Goal: Information Seeking & Learning: Learn about a topic

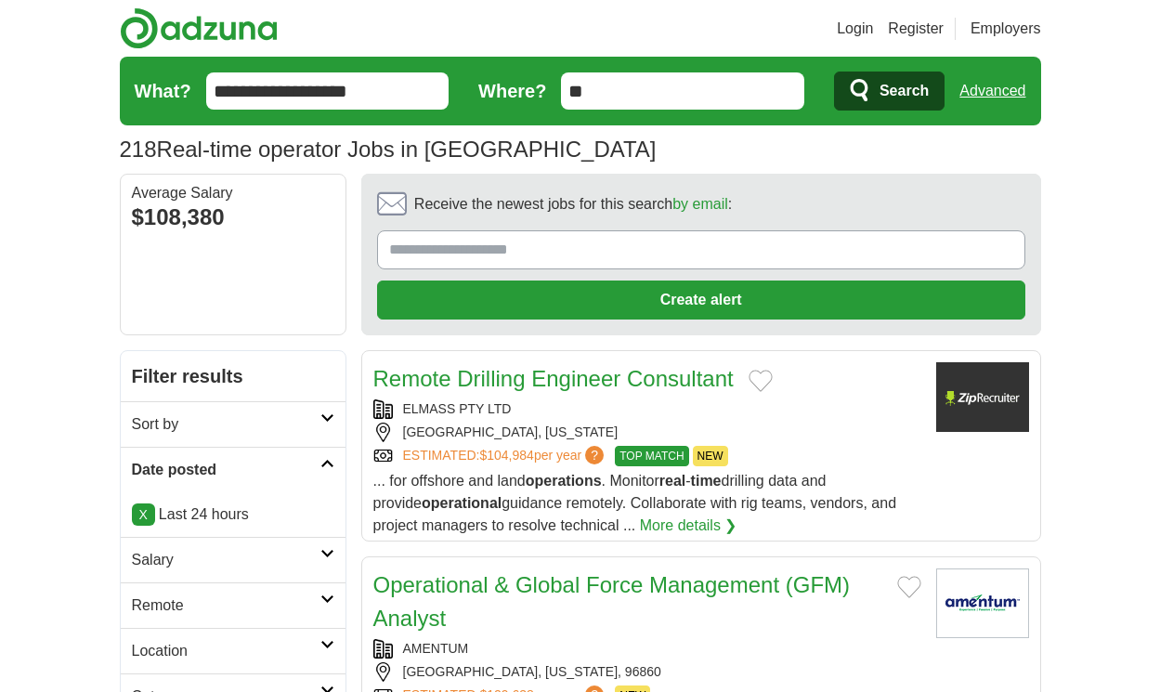
scroll to position [2541, 0]
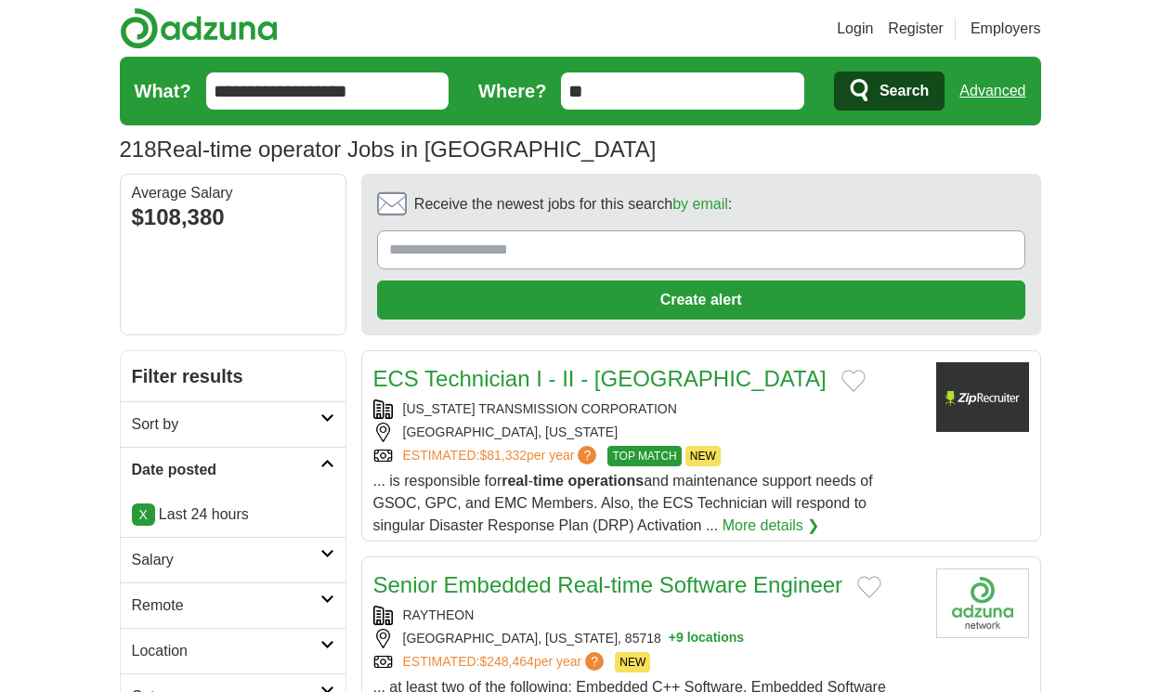
scroll to position [2697, 0]
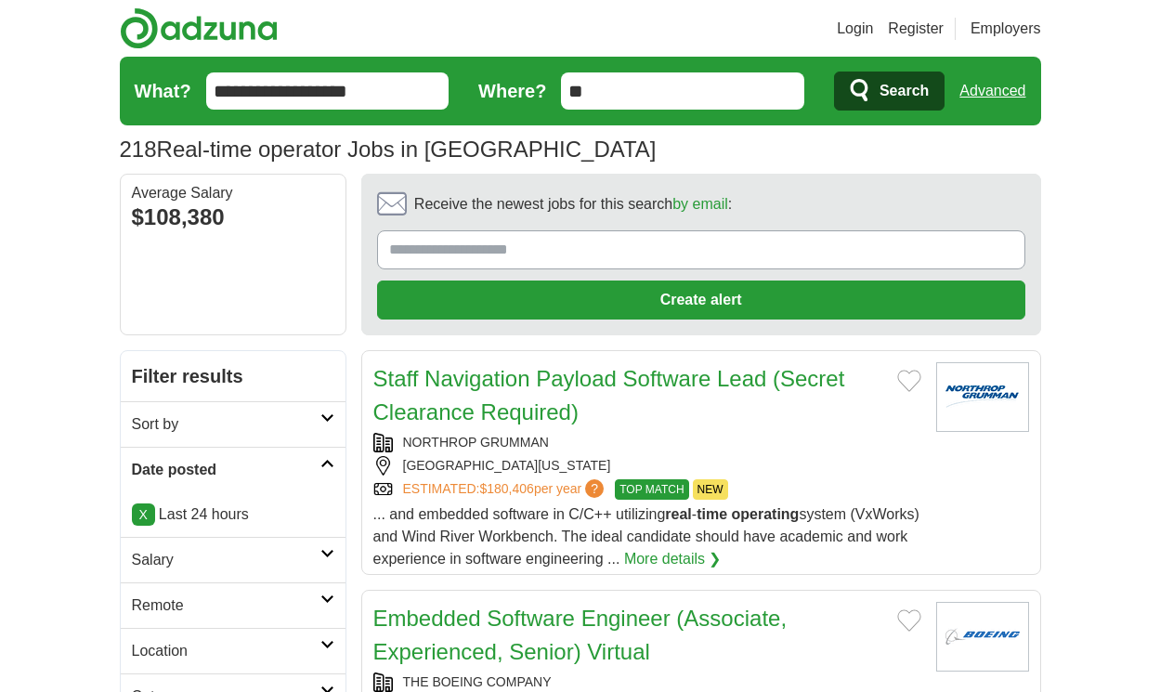
scroll to position [2719, 0]
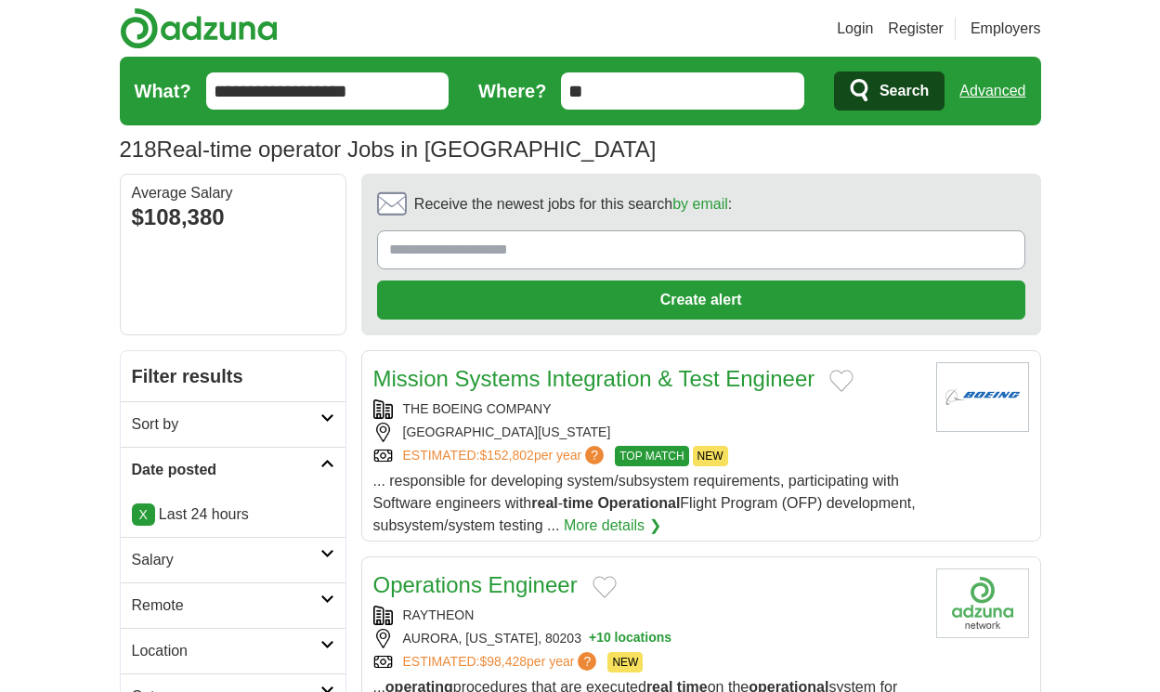
scroll to position [2574, 0]
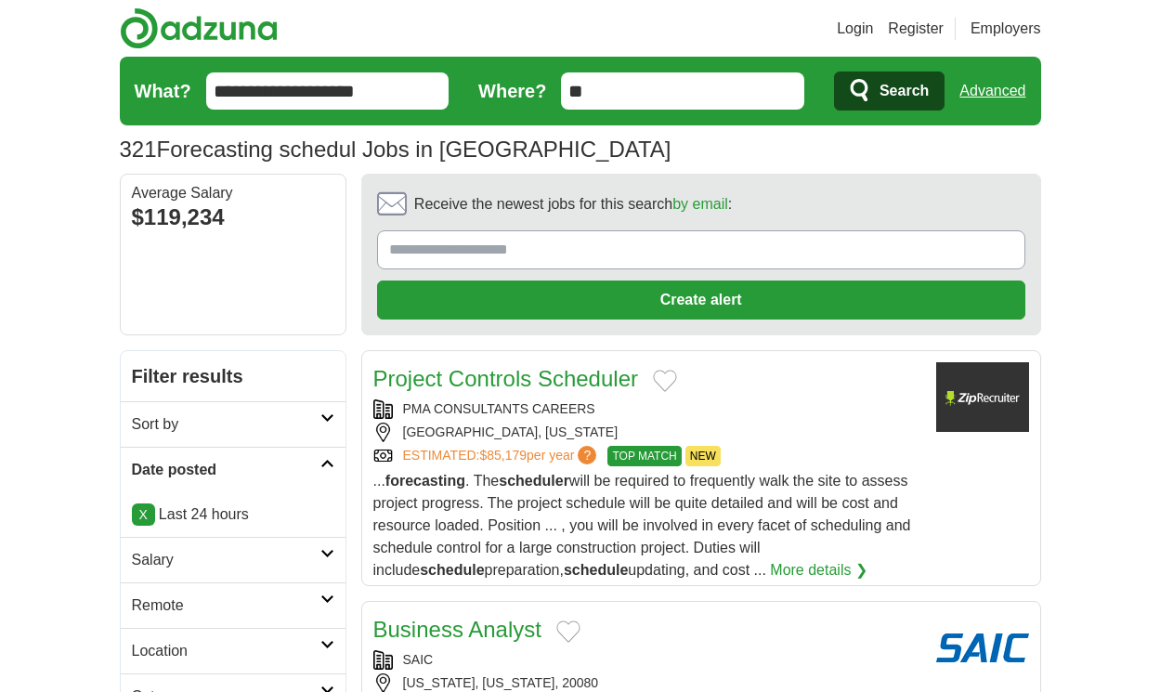
scroll to position [2741, 0]
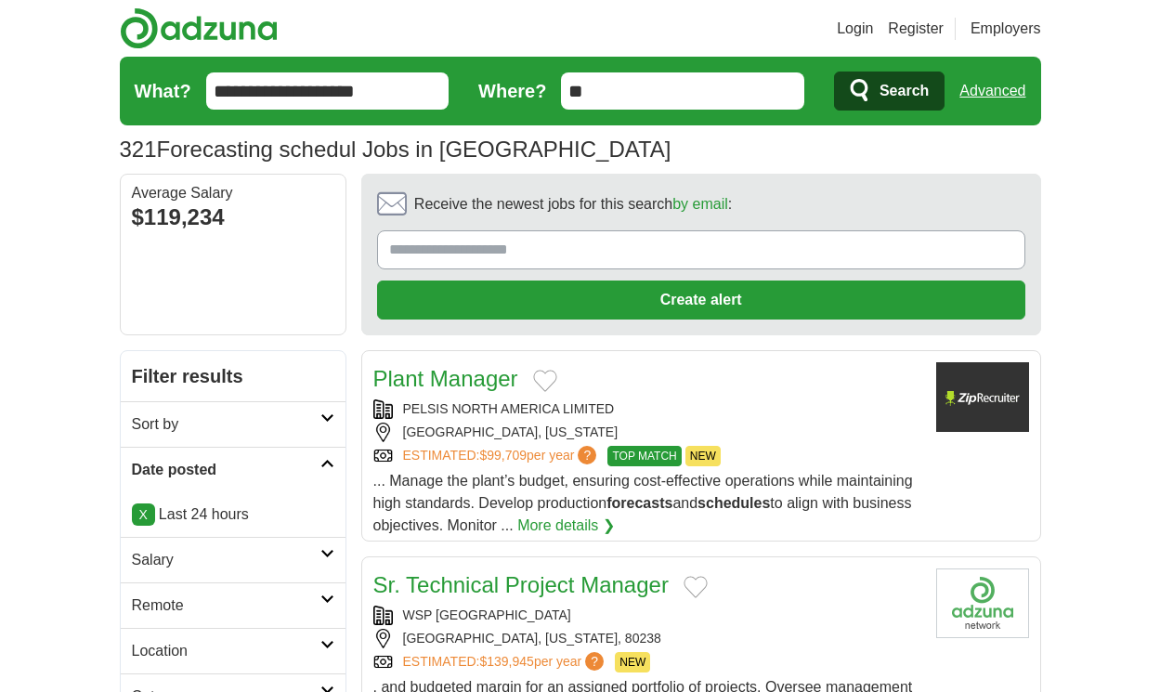
scroll to position [2596, 0]
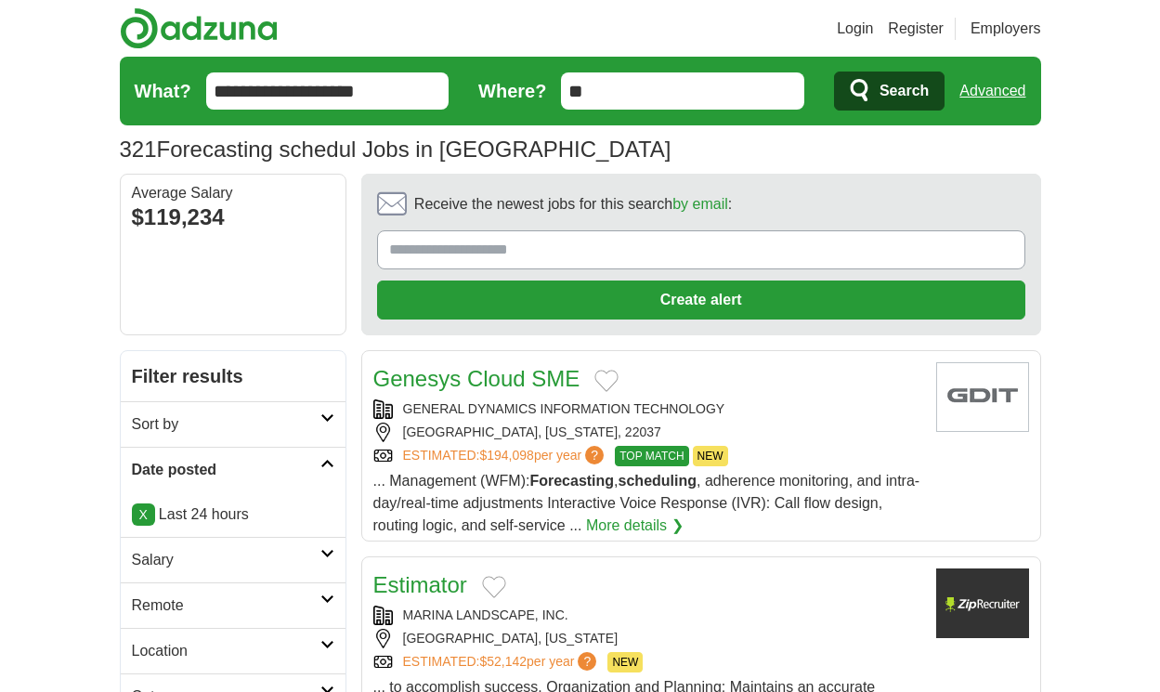
scroll to position [2585, 0]
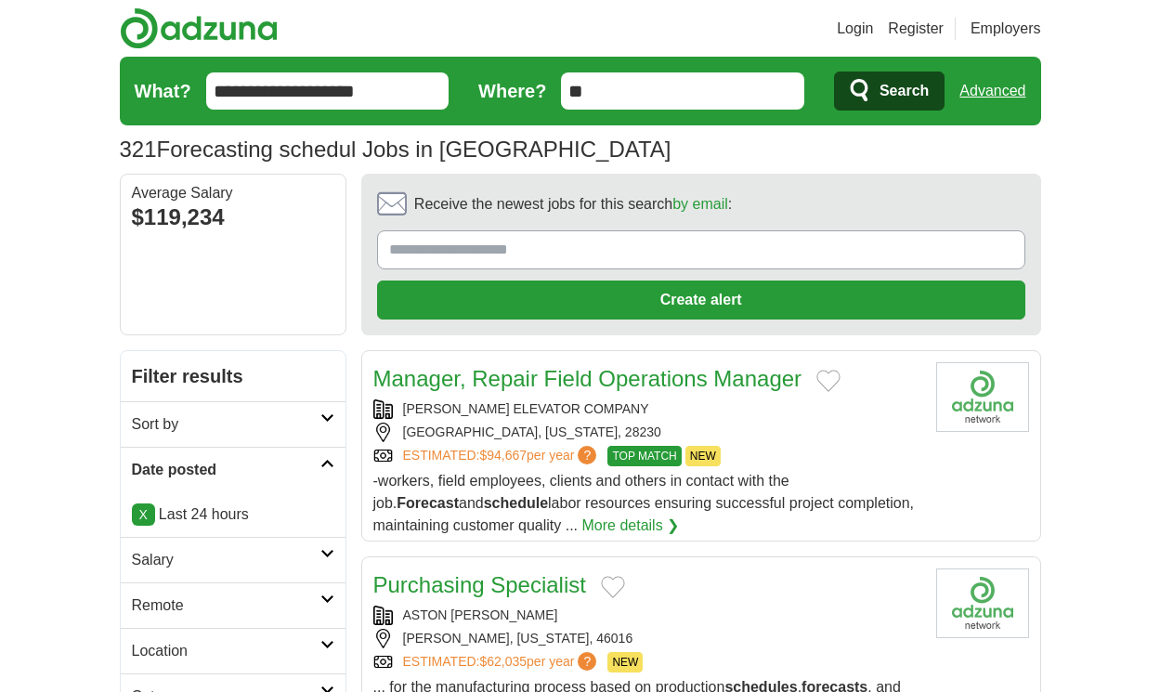
scroll to position [2507, 0]
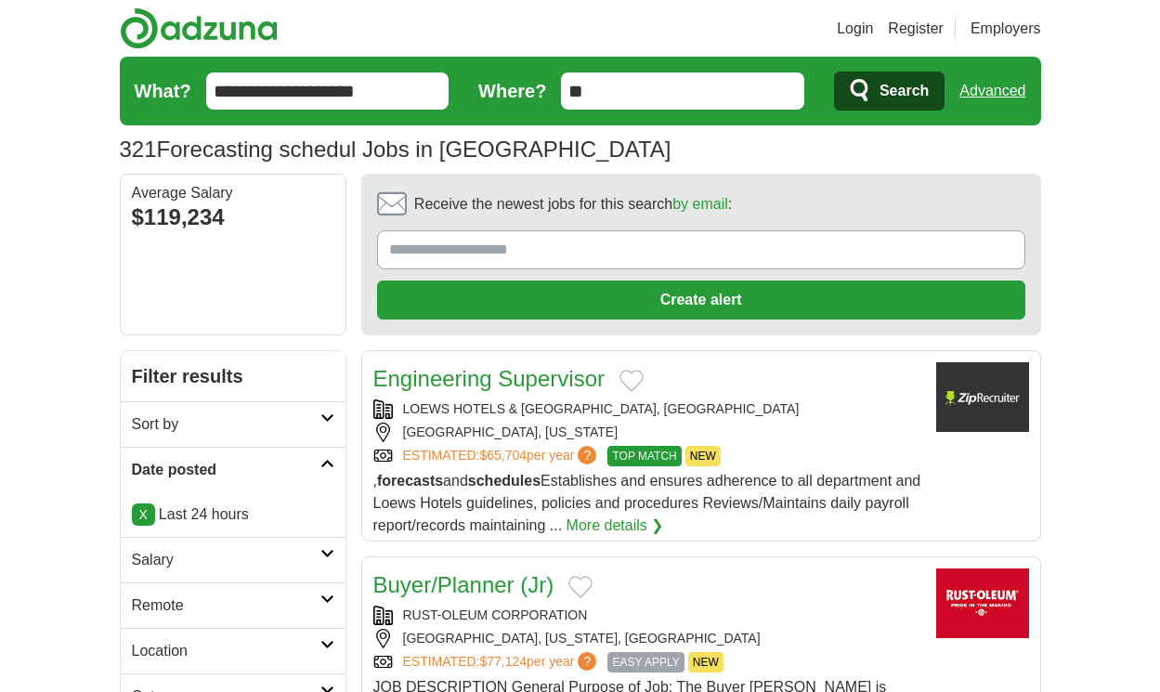
scroll to position [2702, 0]
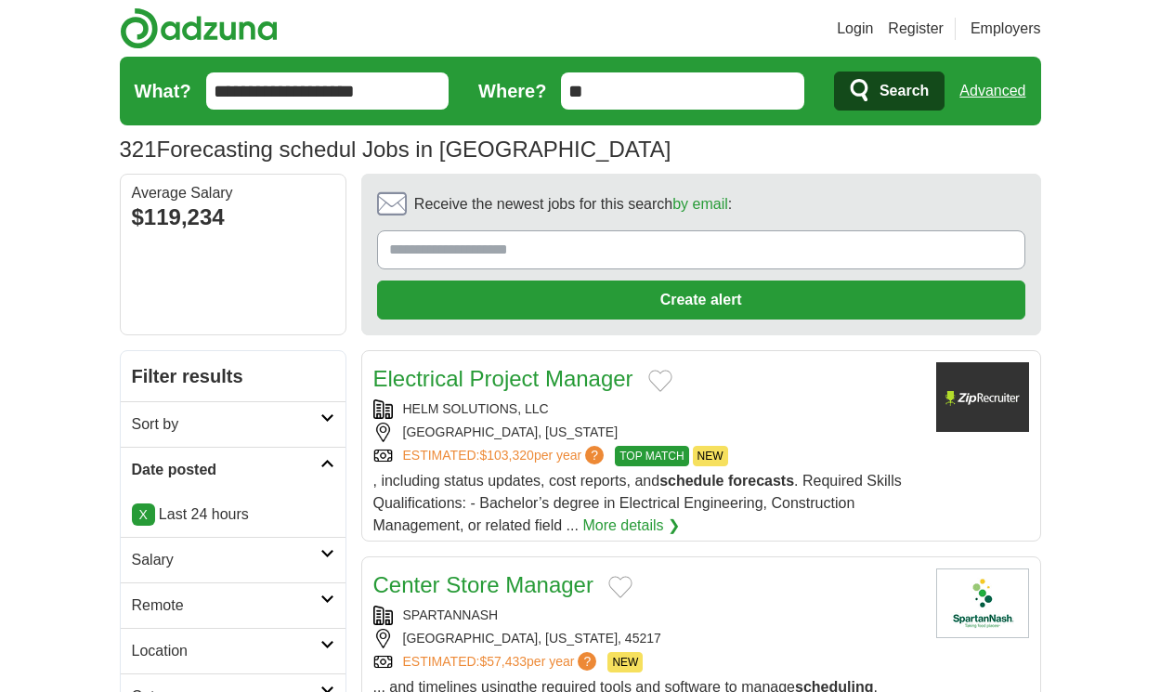
scroll to position [2580, 0]
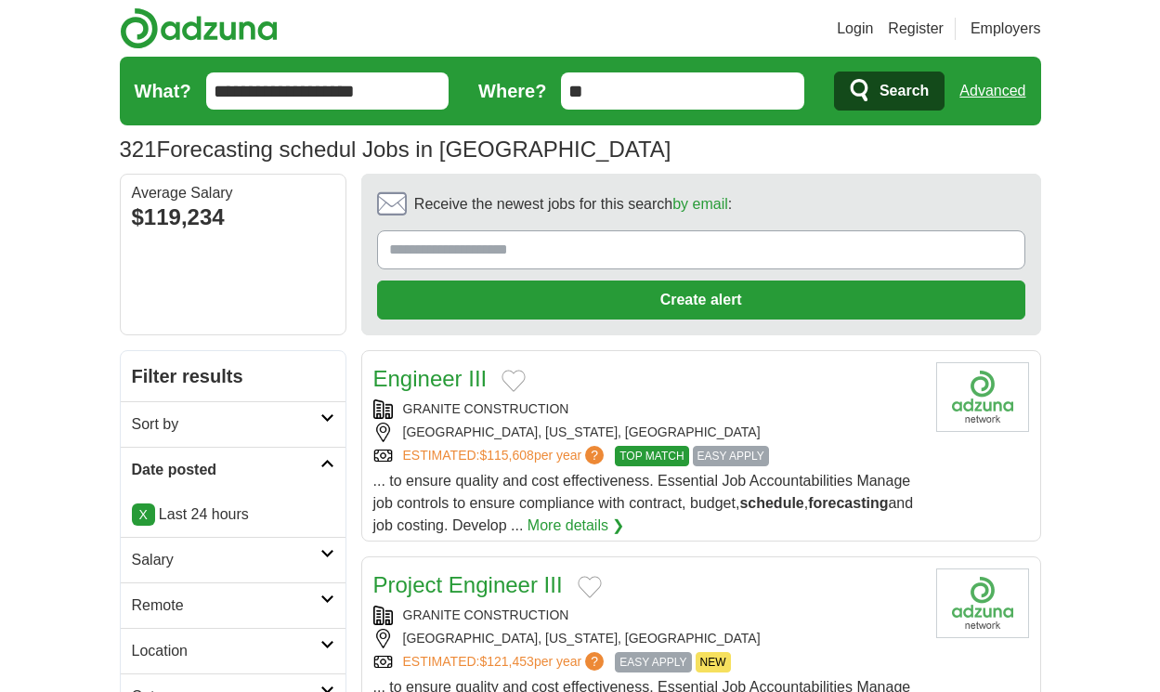
scroll to position [2546, 0]
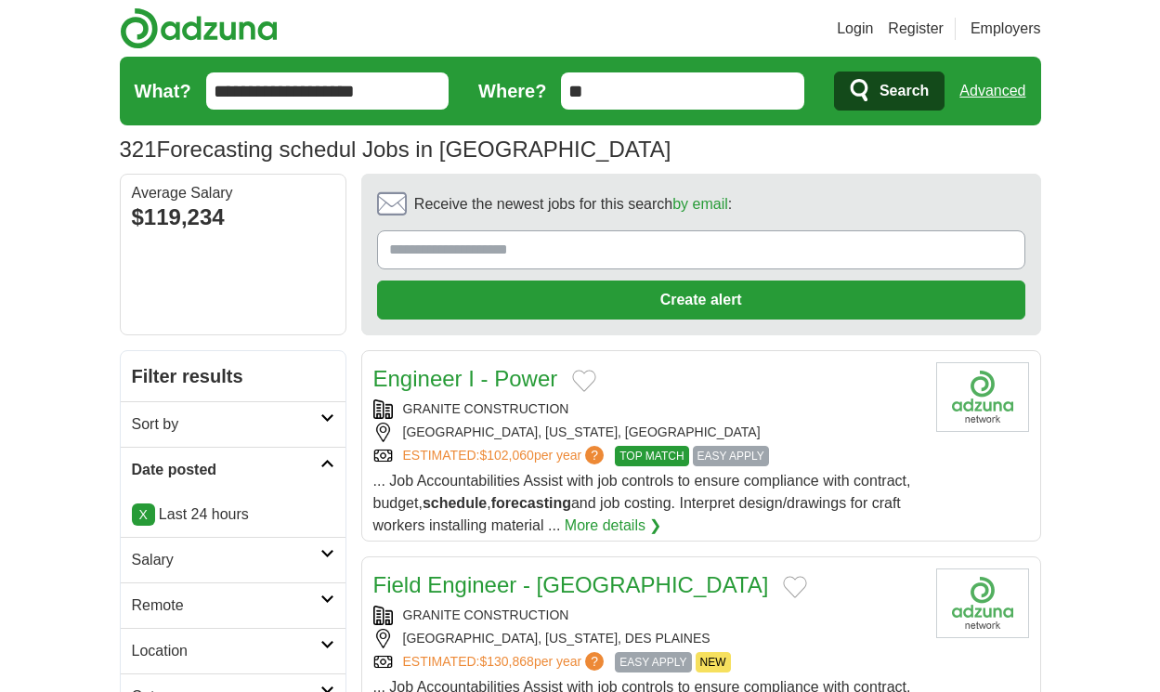
scroll to position [2646, 0]
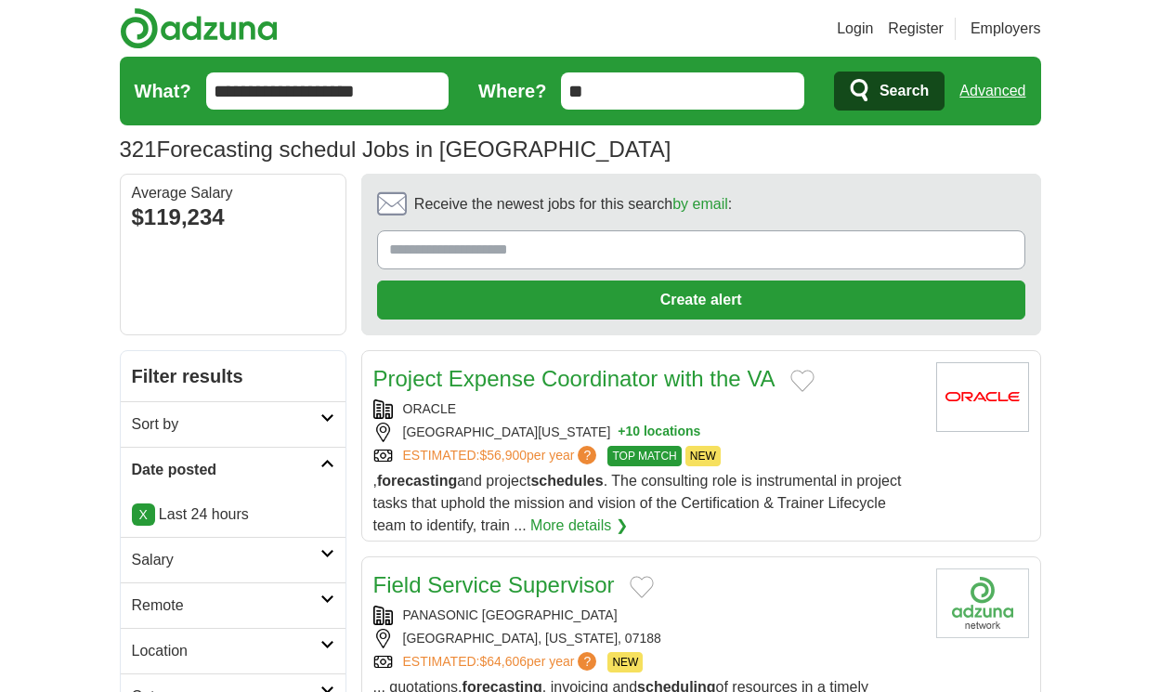
scroll to position [2546, 0]
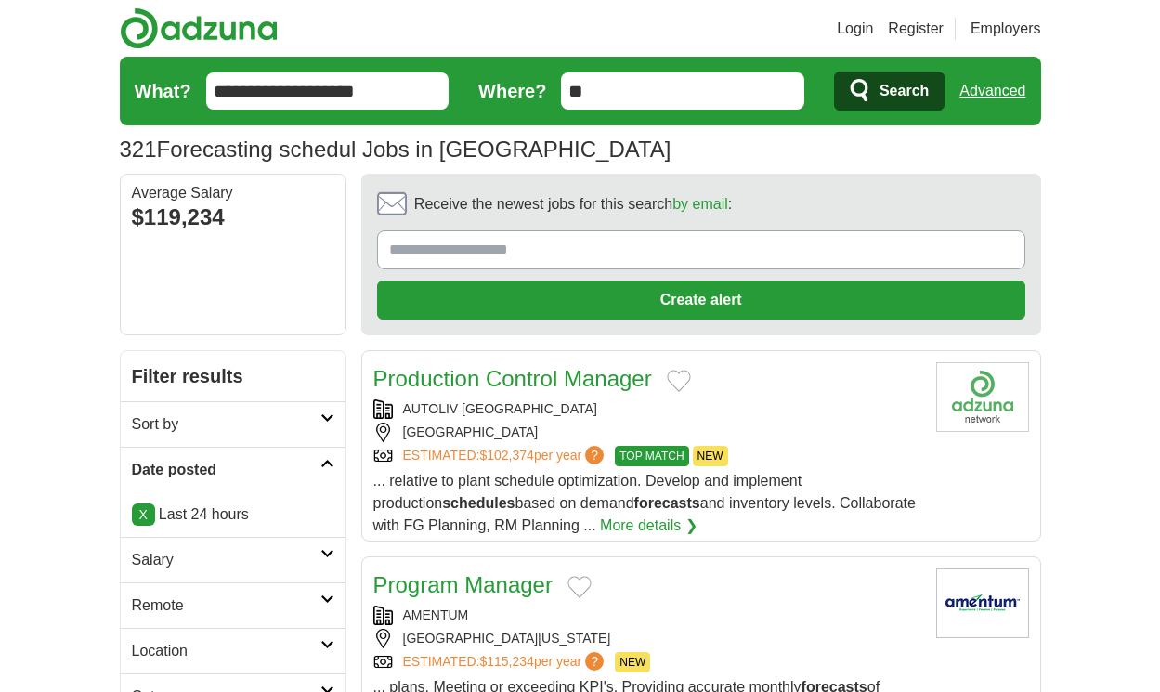
scroll to position [2624, 0]
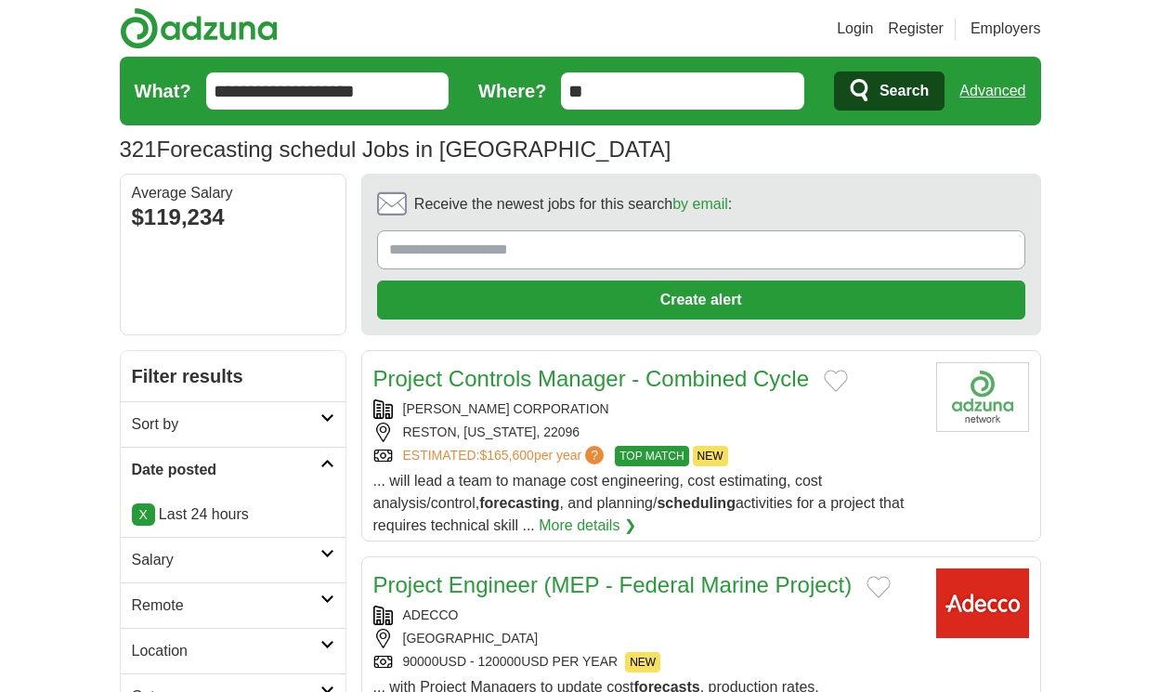
scroll to position [2613, 0]
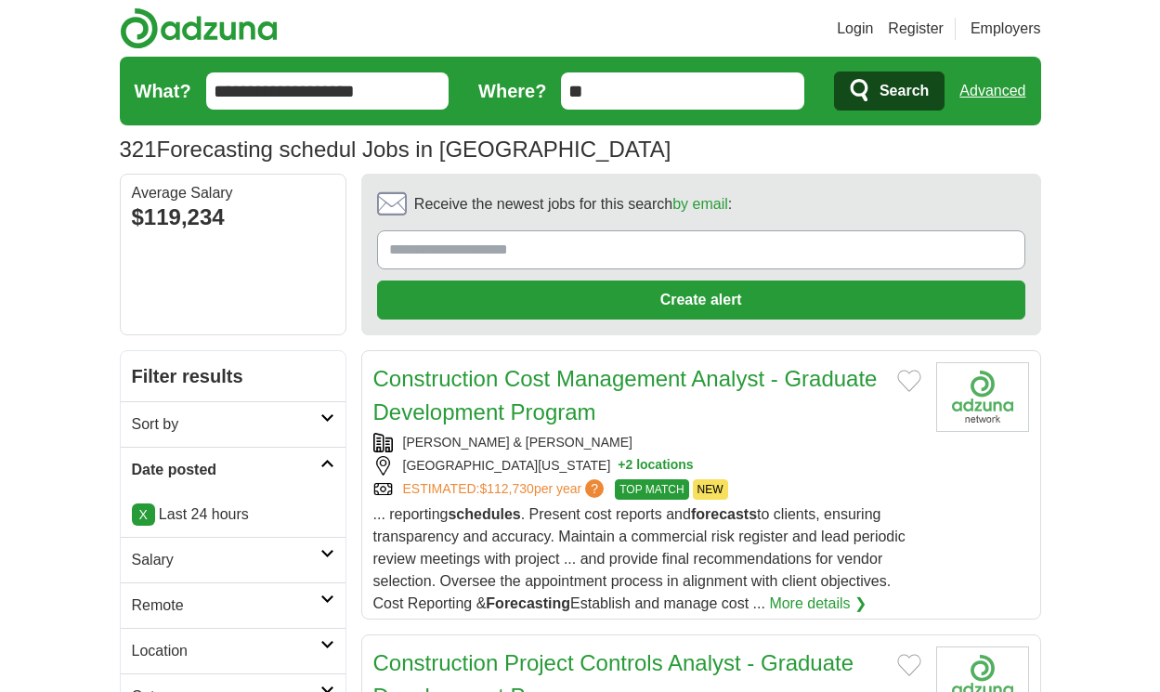
scroll to position [2736, 0]
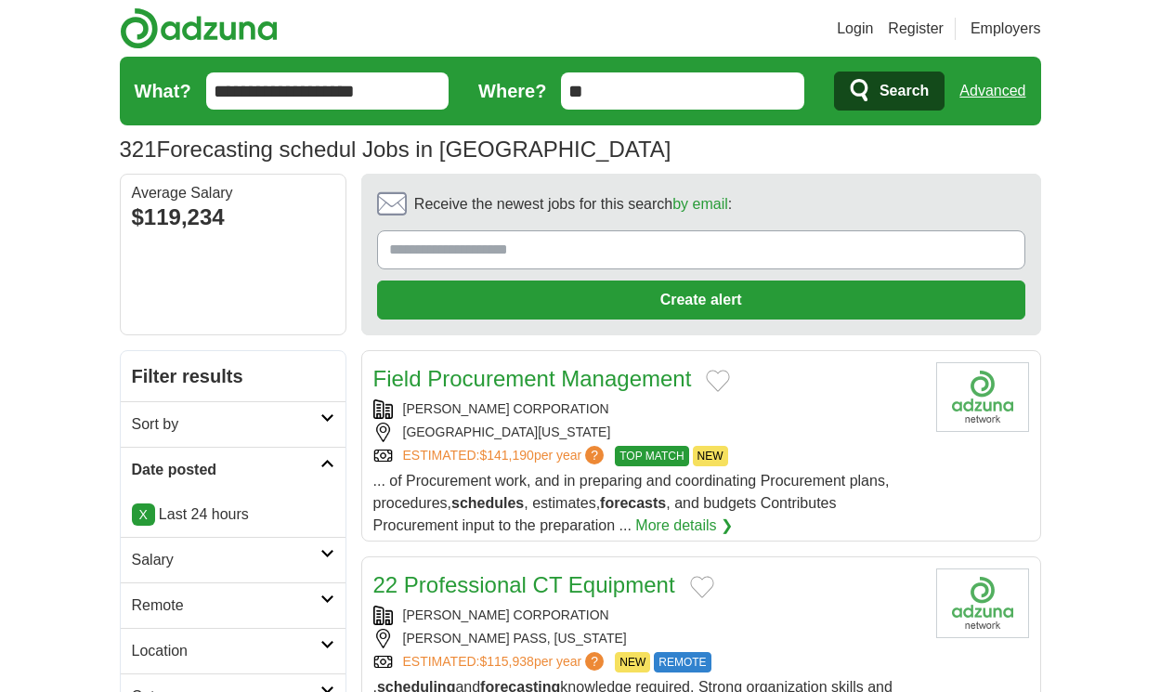
scroll to position [2680, 0]
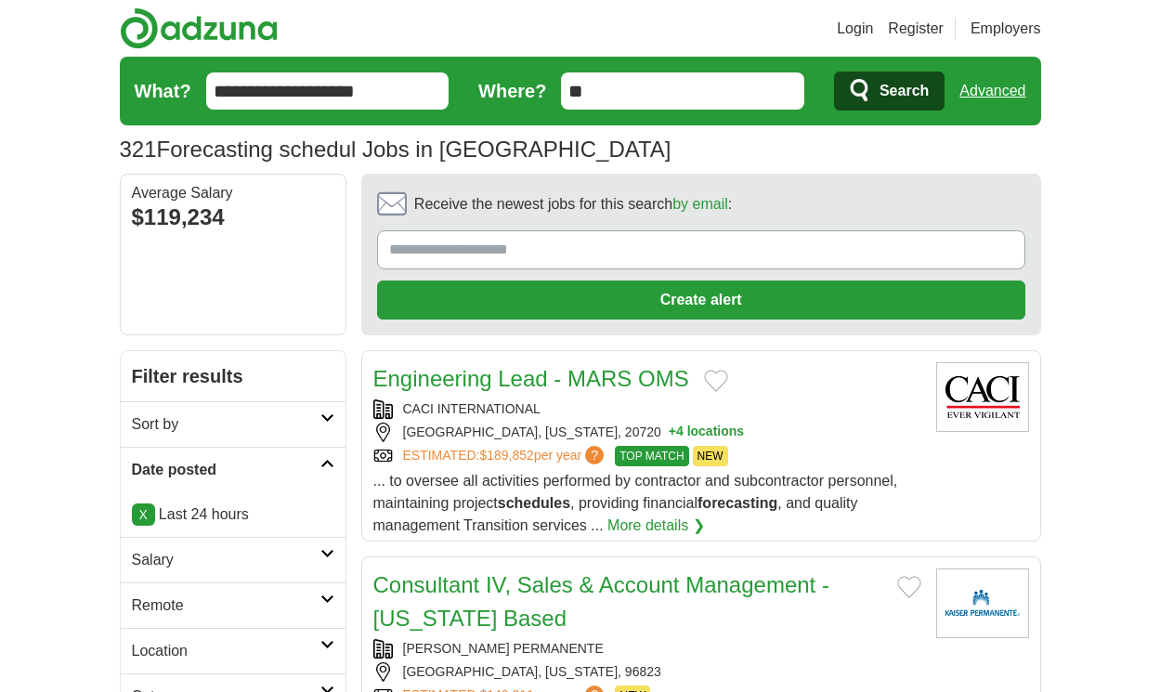
scroll to position [2680, 0]
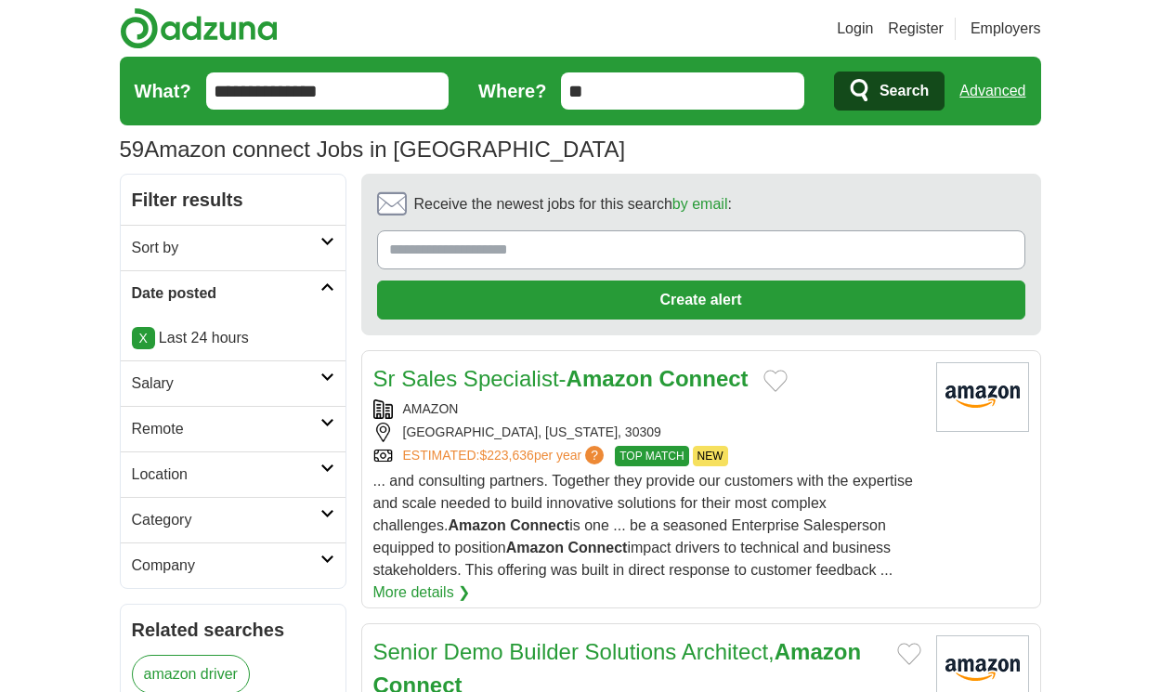
scroll to position [3031, 0]
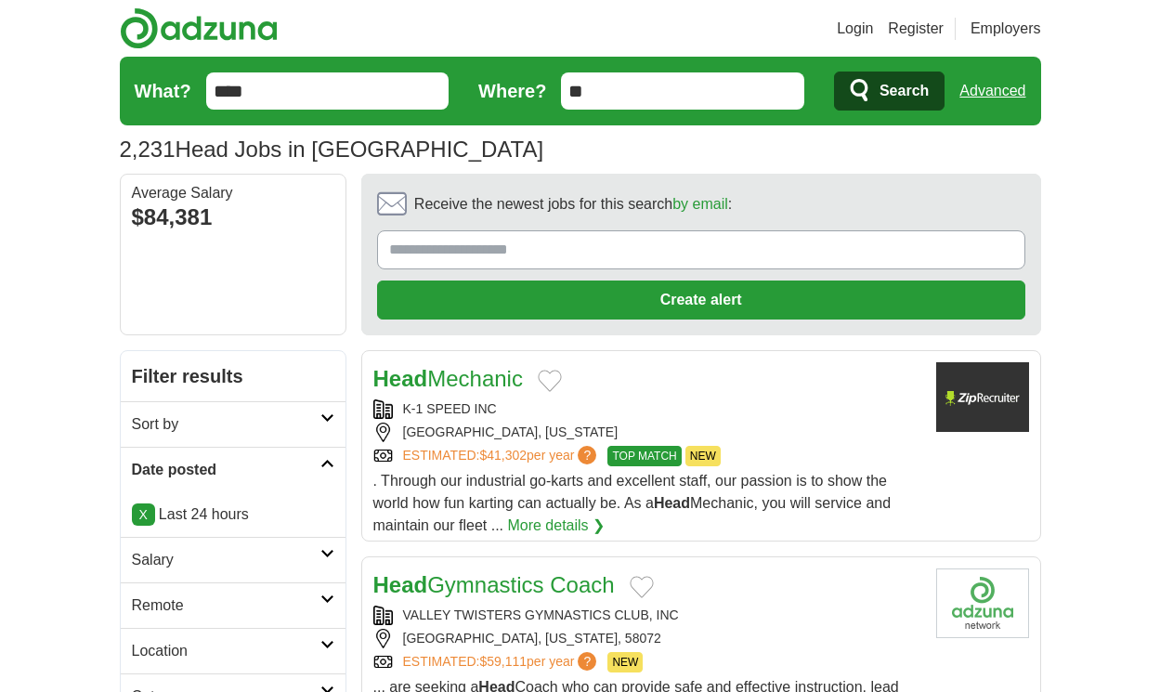
scroll to position [2741, 0]
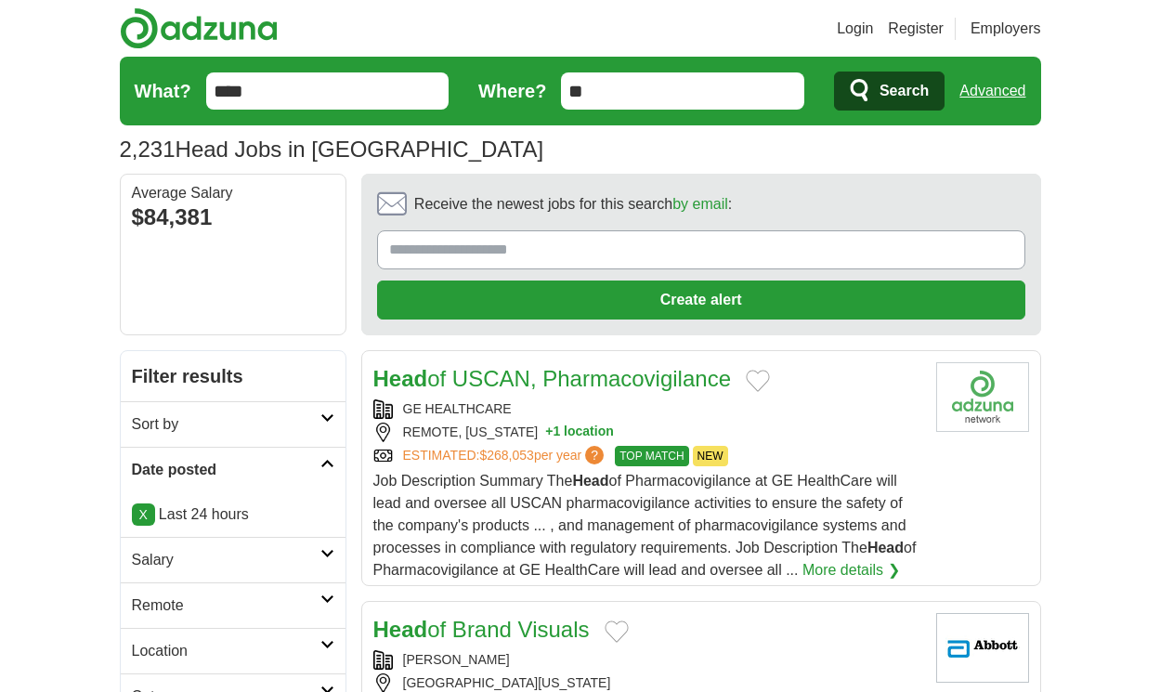
scroll to position [2719, 0]
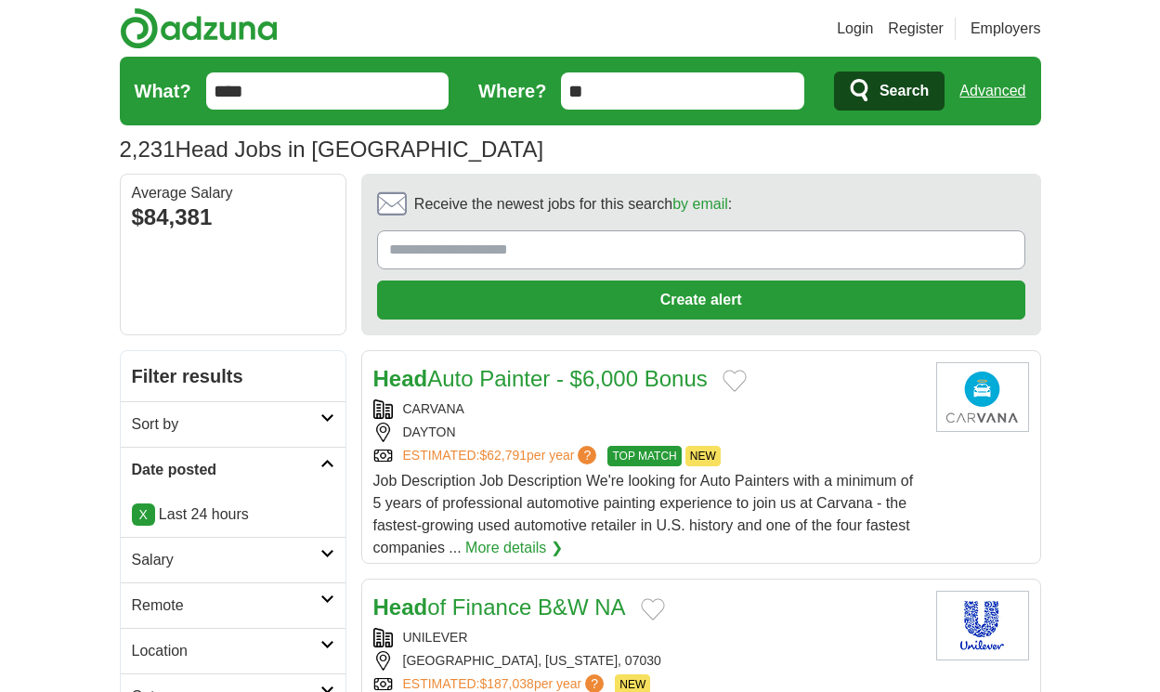
scroll to position [2541, 0]
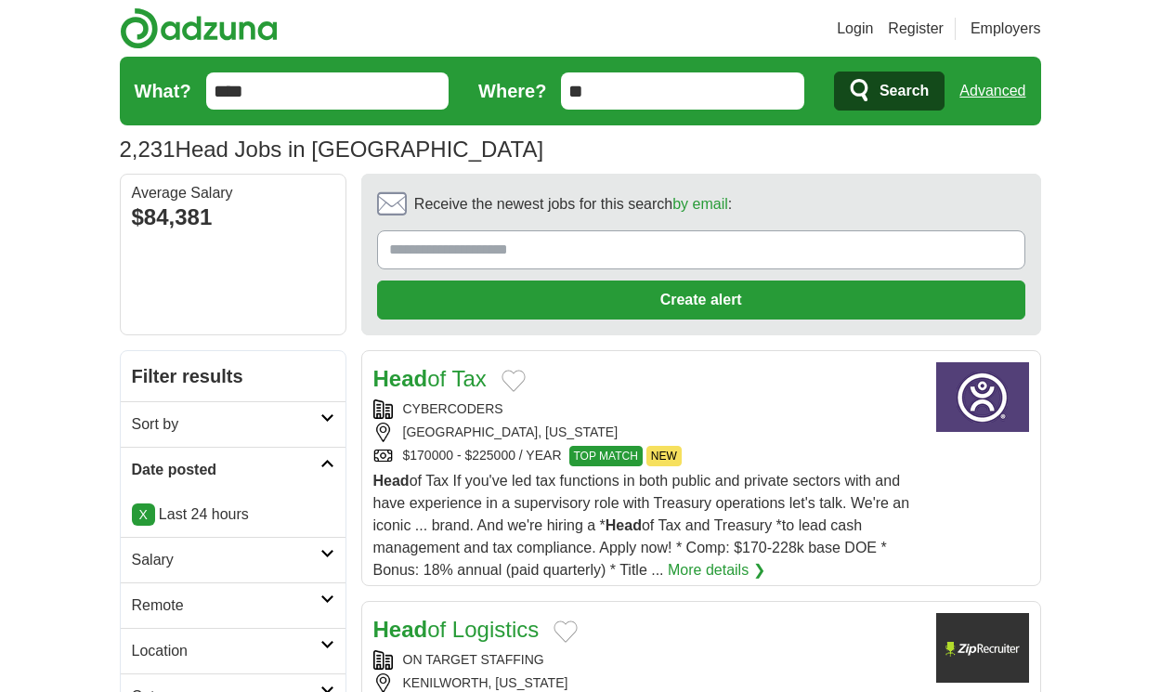
scroll to position [2697, 0]
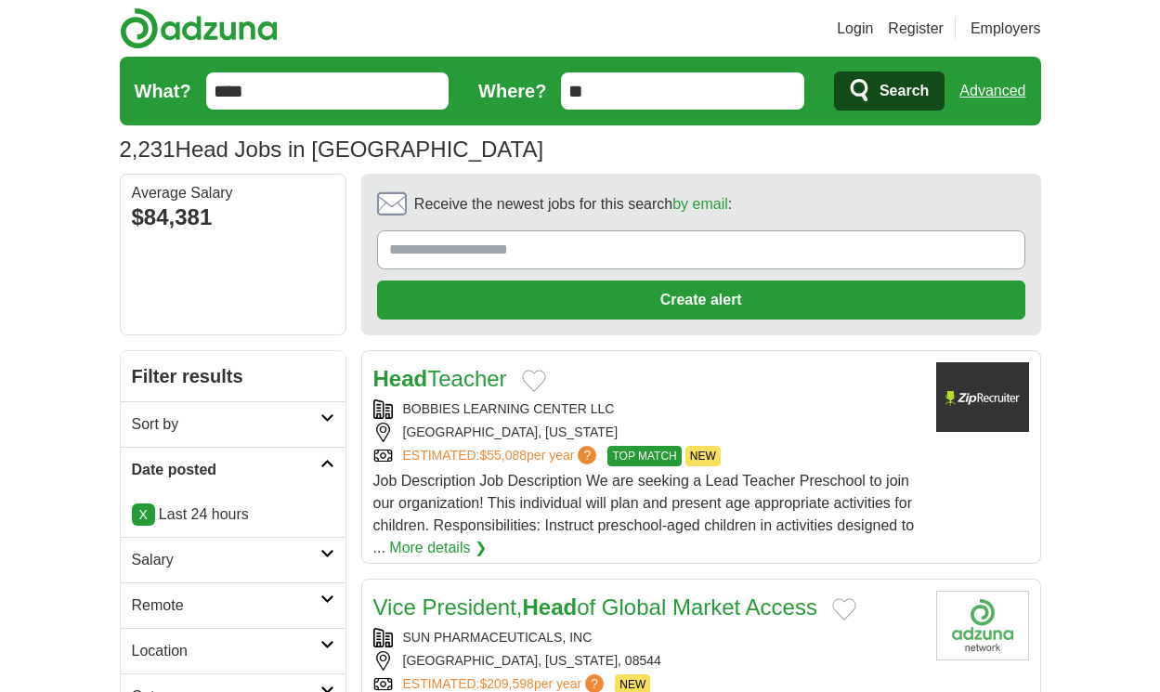
scroll to position [2685, 0]
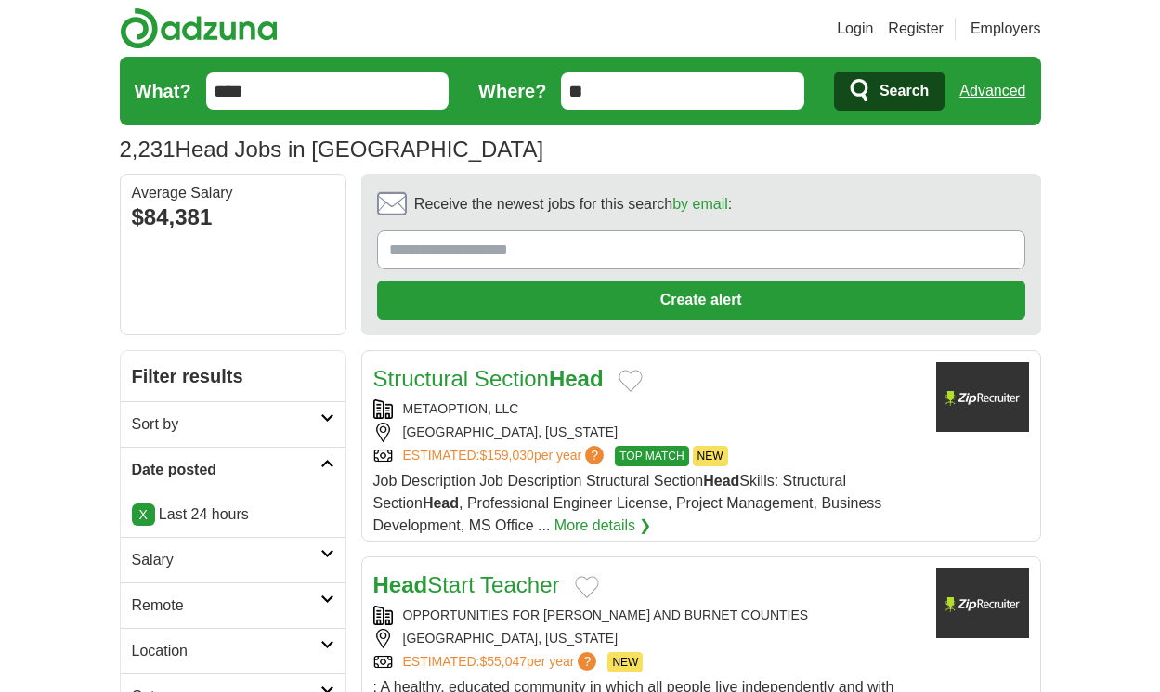
scroll to position [2830, 0]
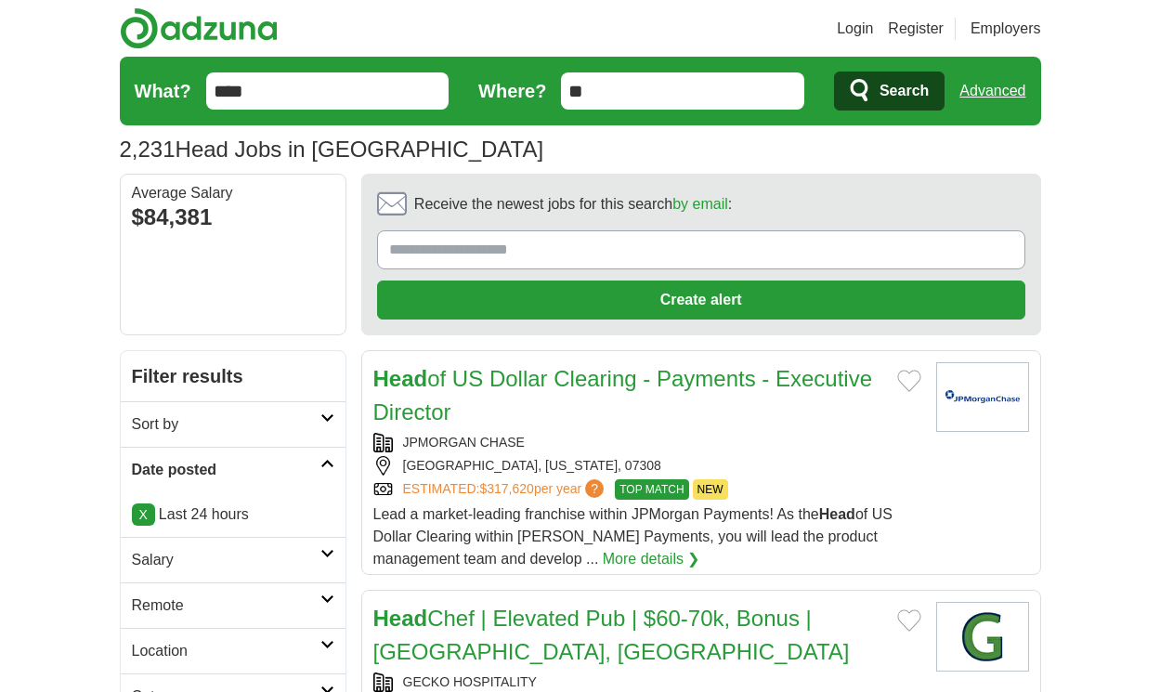
scroll to position [2830, 0]
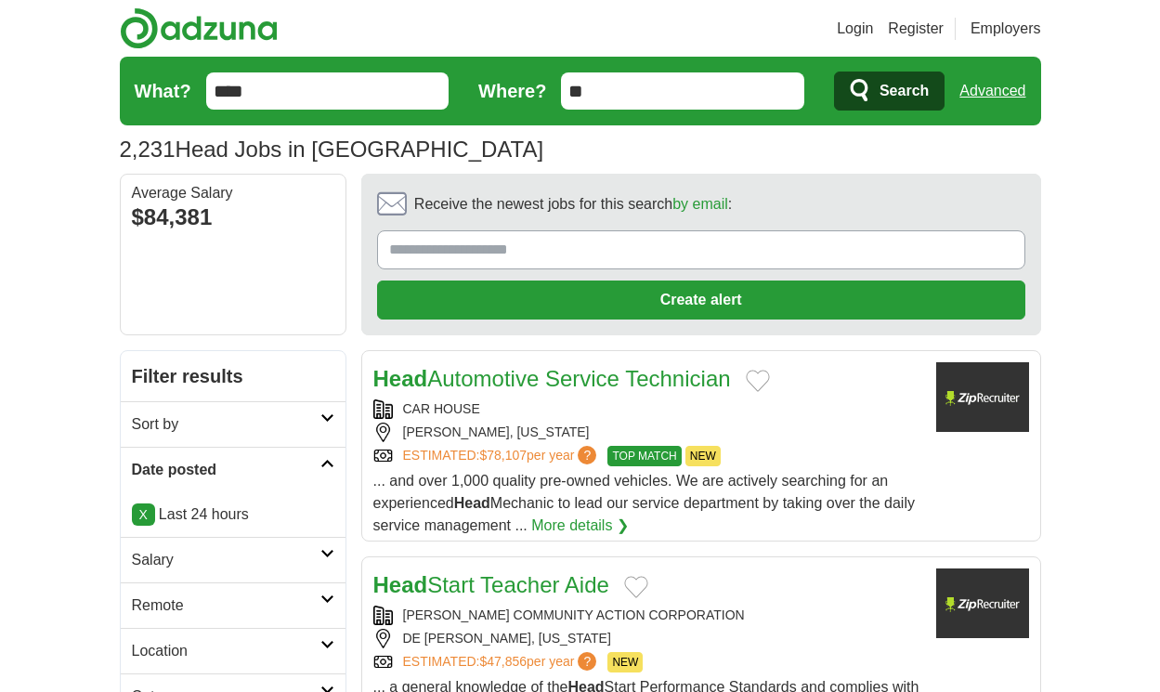
scroll to position [2652, 0]
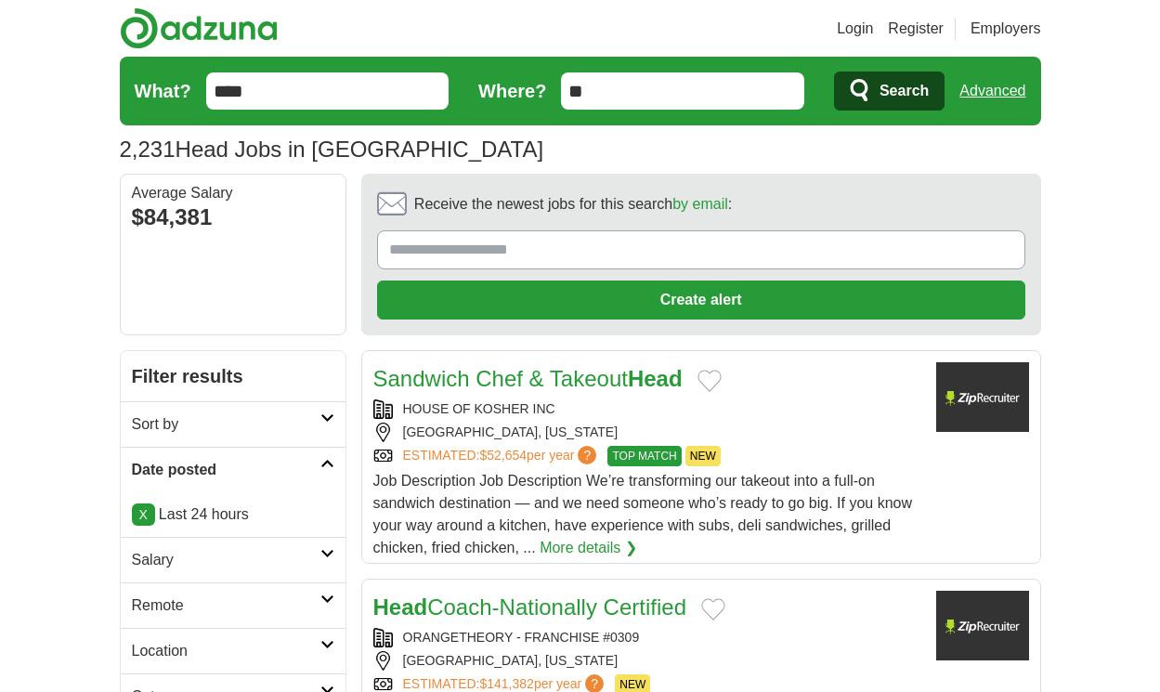
scroll to position [2741, 0]
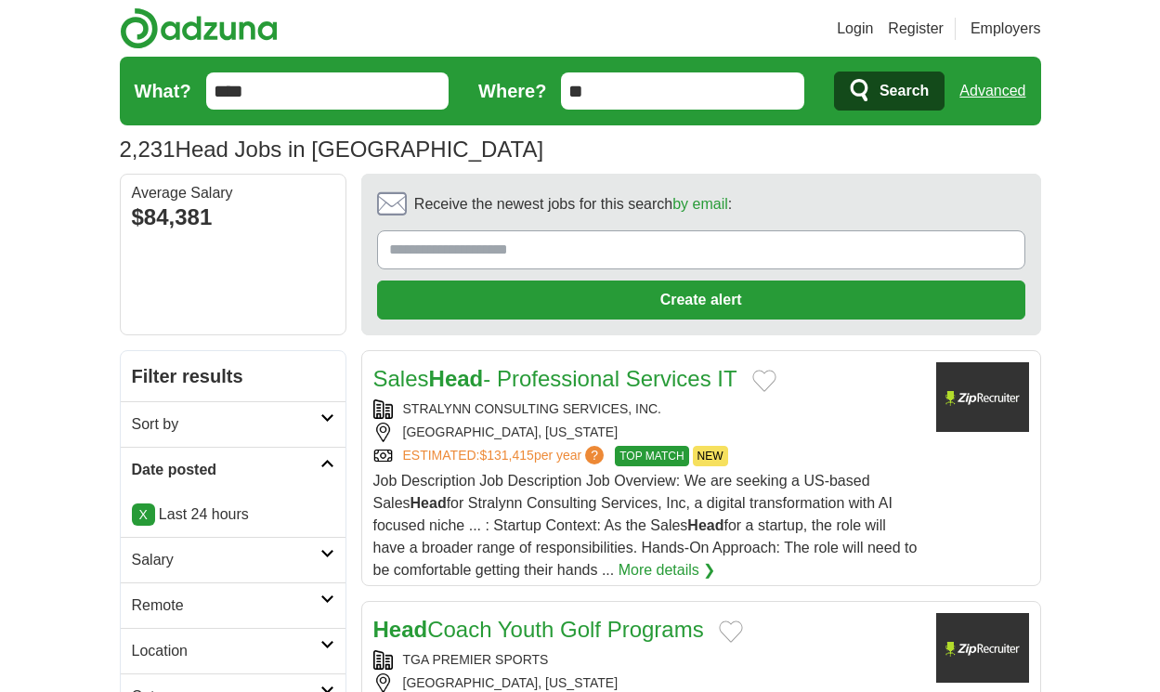
scroll to position [2808, 0]
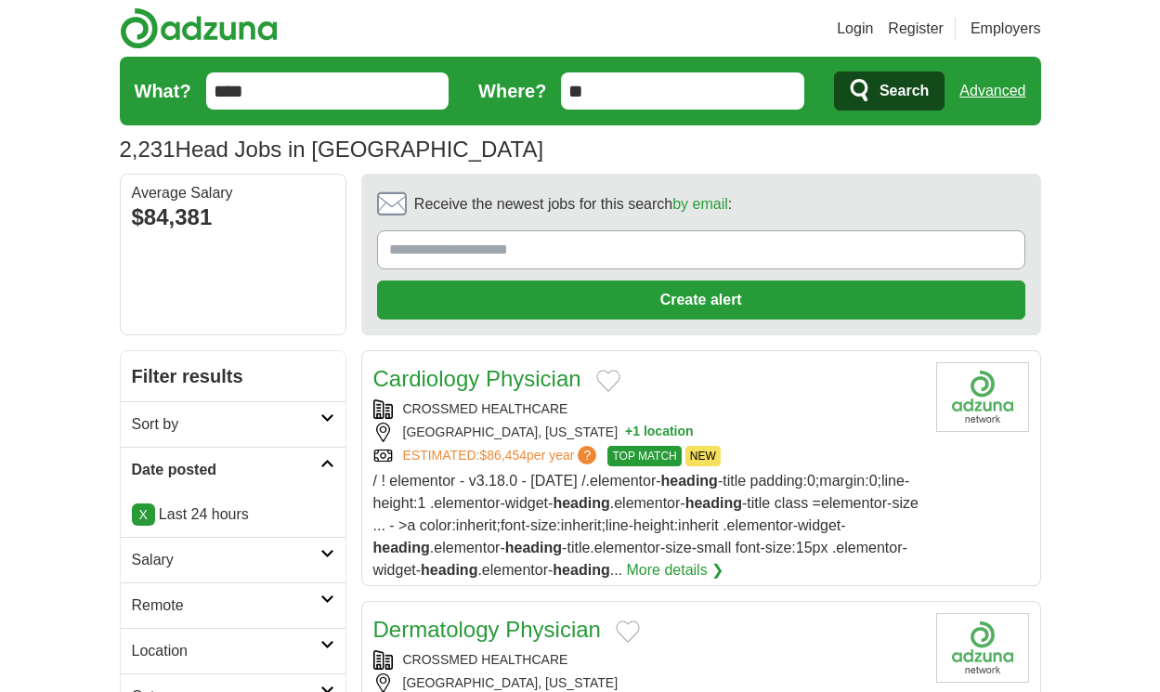
scroll to position [2897, 0]
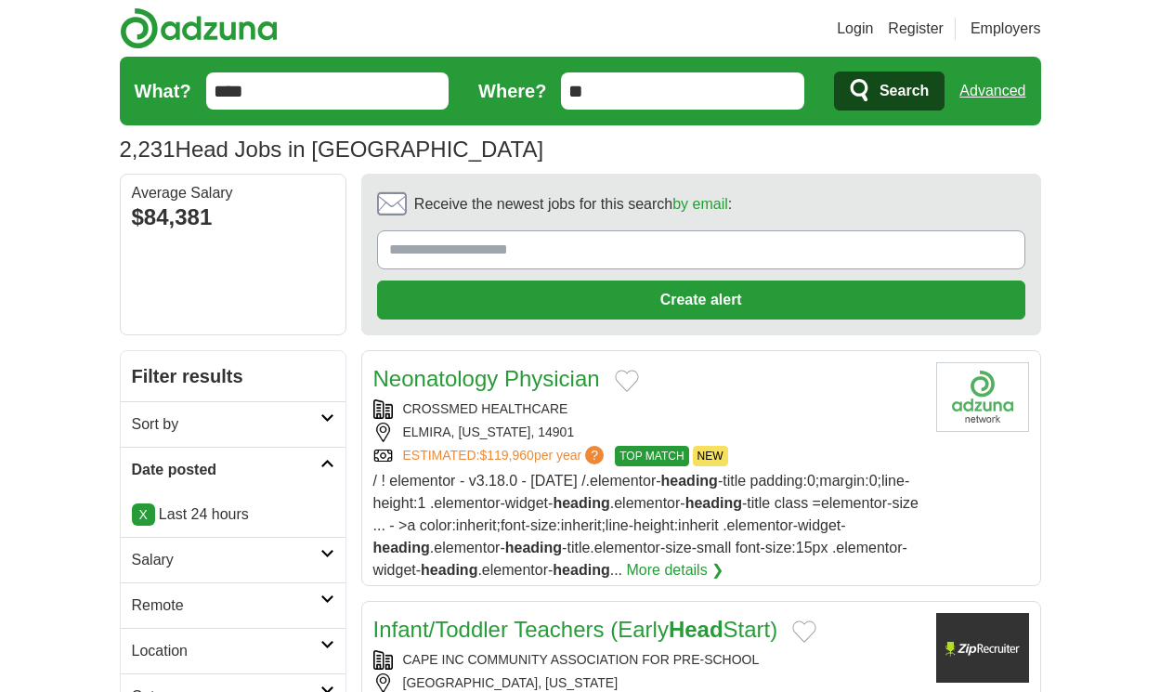
scroll to position [2841, 0]
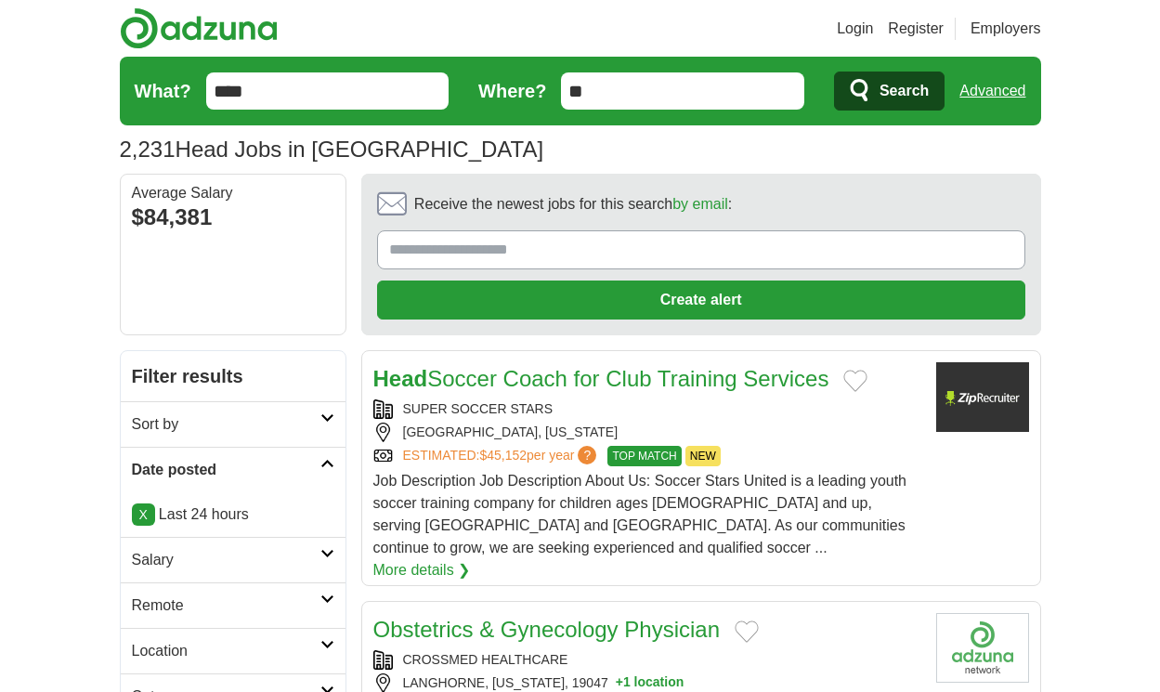
scroll to position [2970, 0]
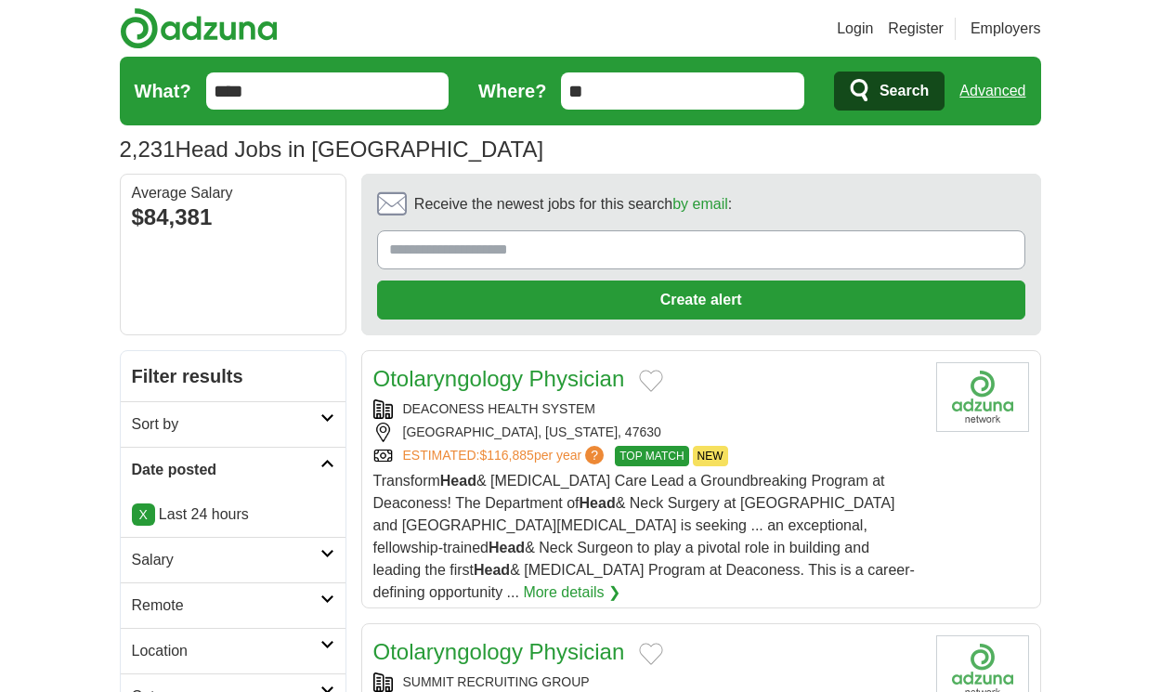
scroll to position [3059, 0]
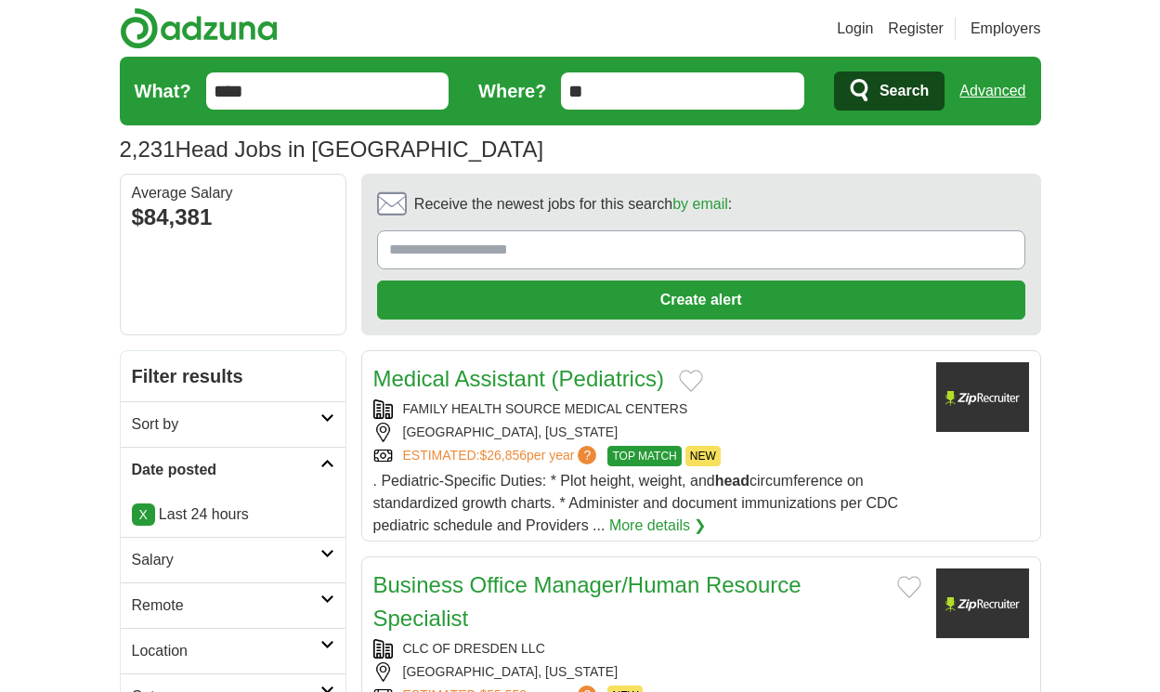
scroll to position [3022, 0]
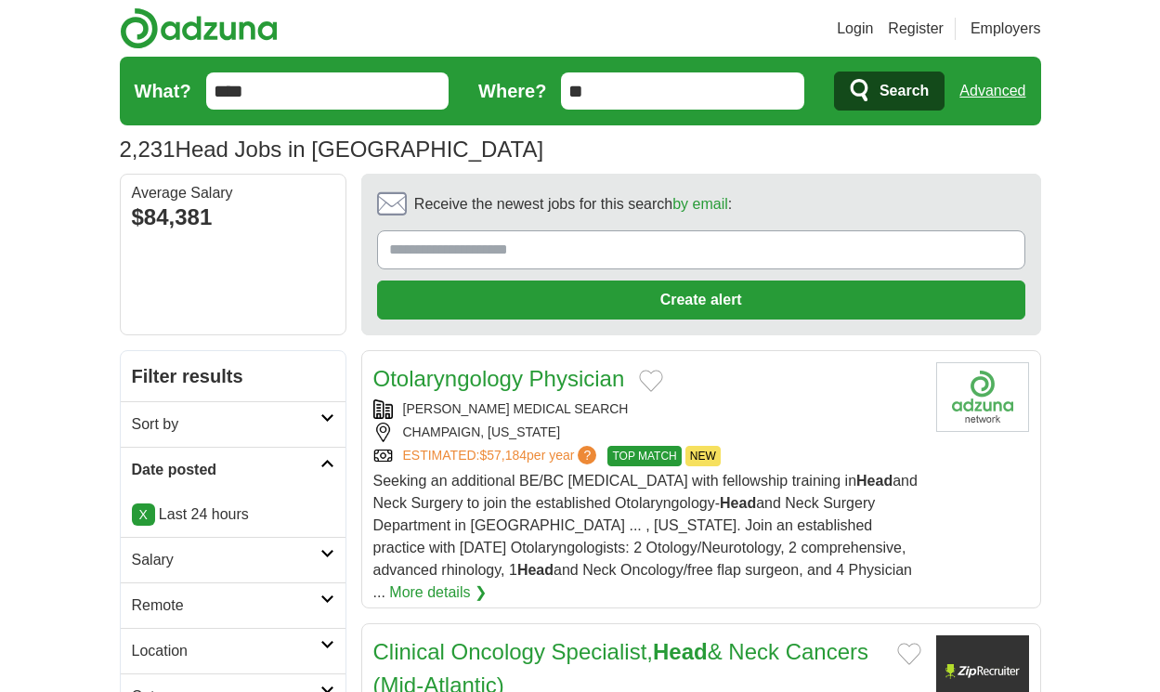
scroll to position [2925, 0]
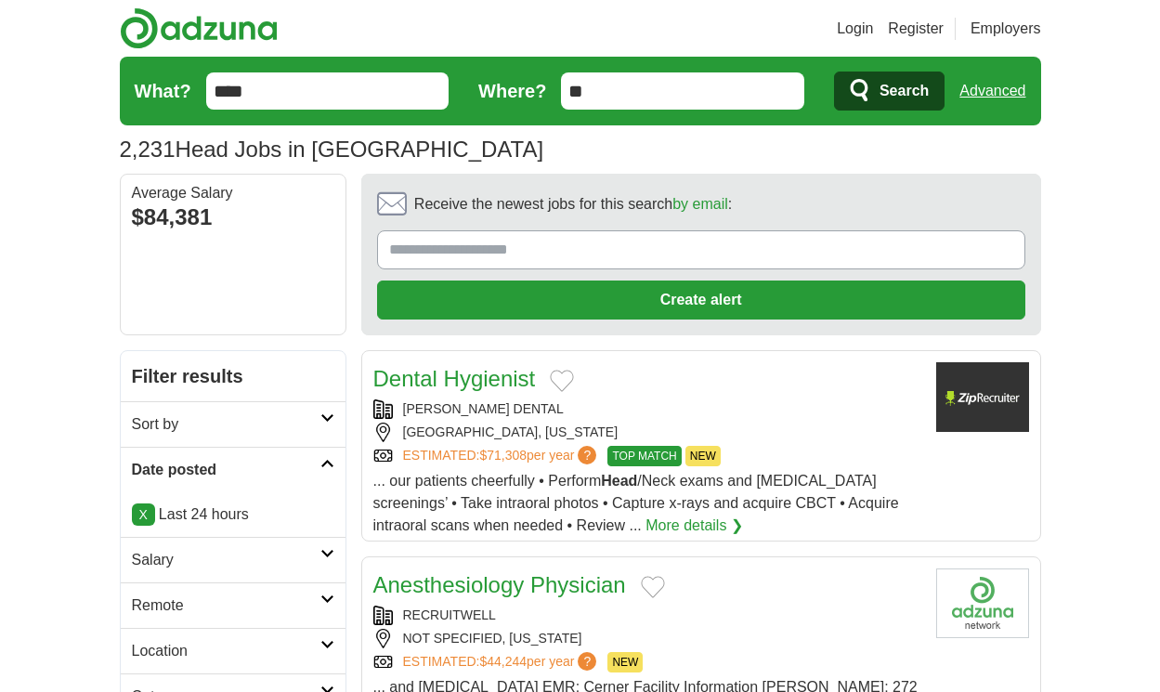
scroll to position [2825, 0]
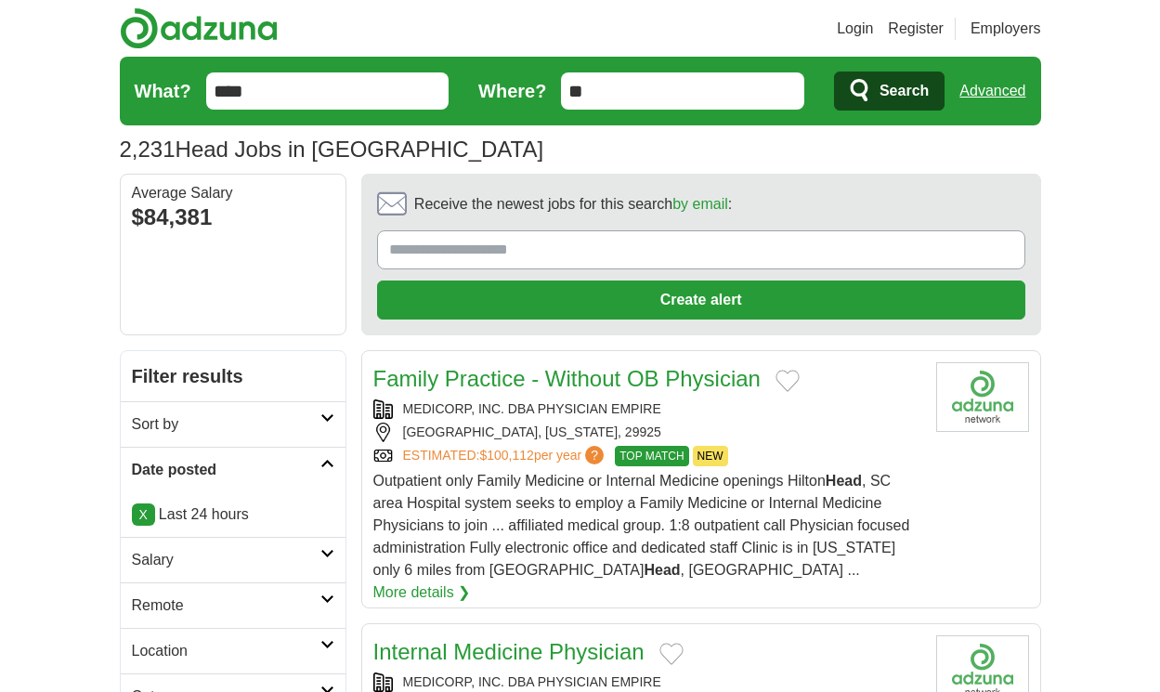
scroll to position [2853, 0]
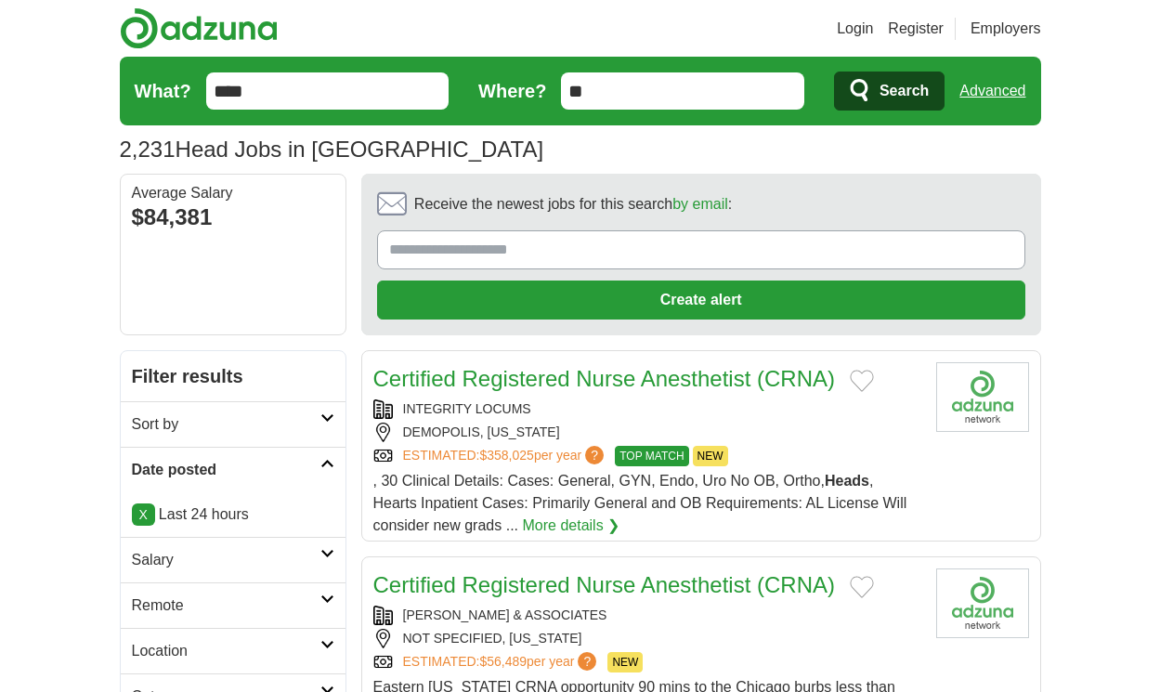
scroll to position [2697, 0]
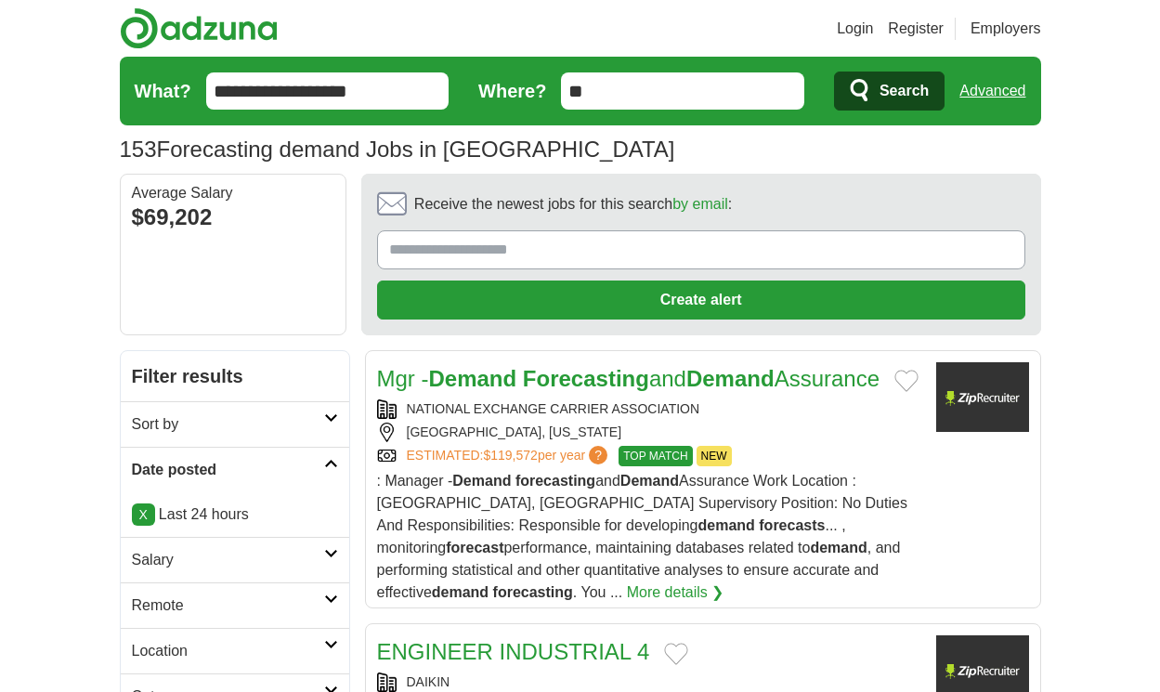
scroll to position [2853, 0]
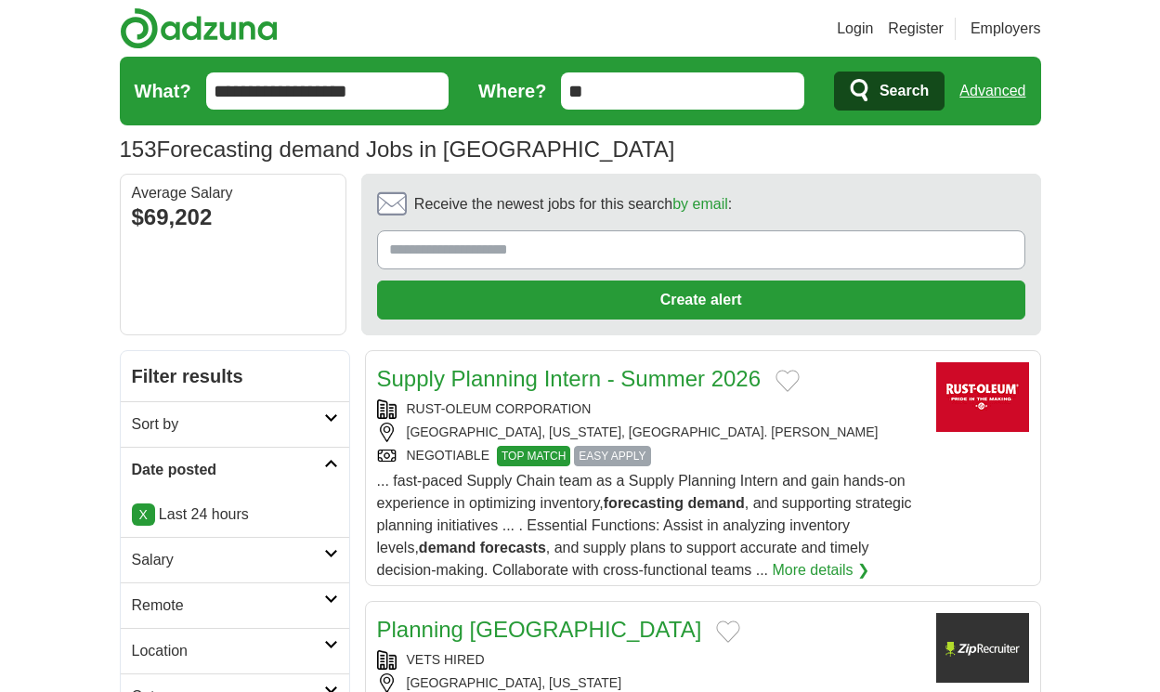
scroll to position [2630, 0]
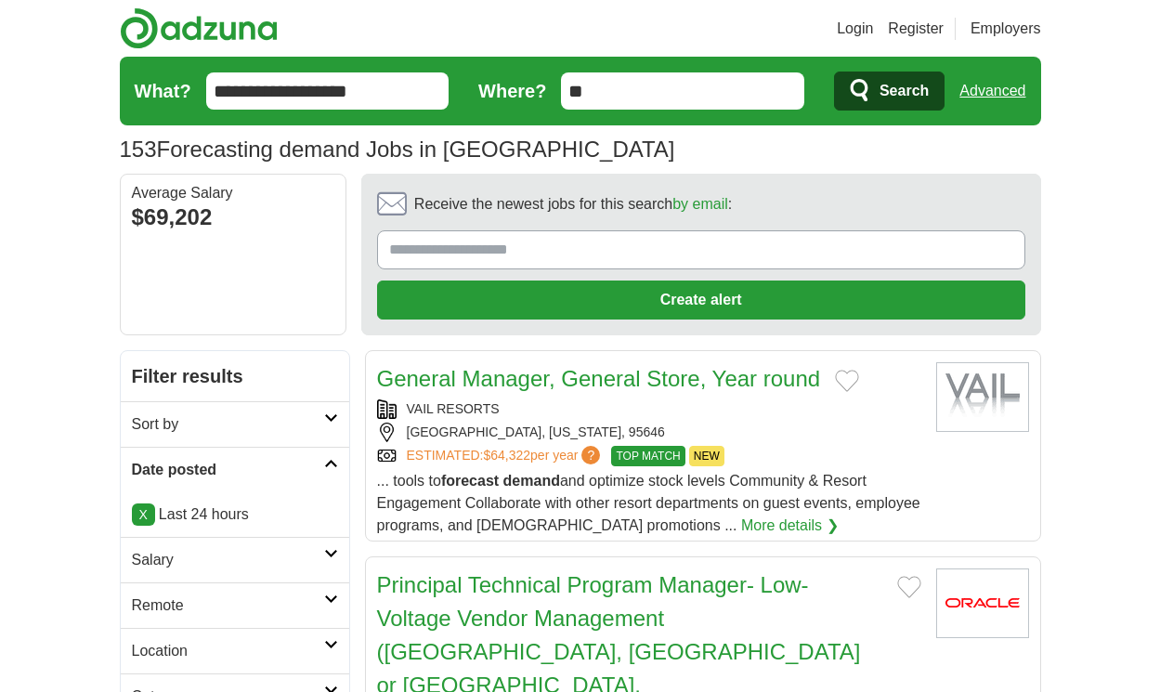
scroll to position [2630, 0]
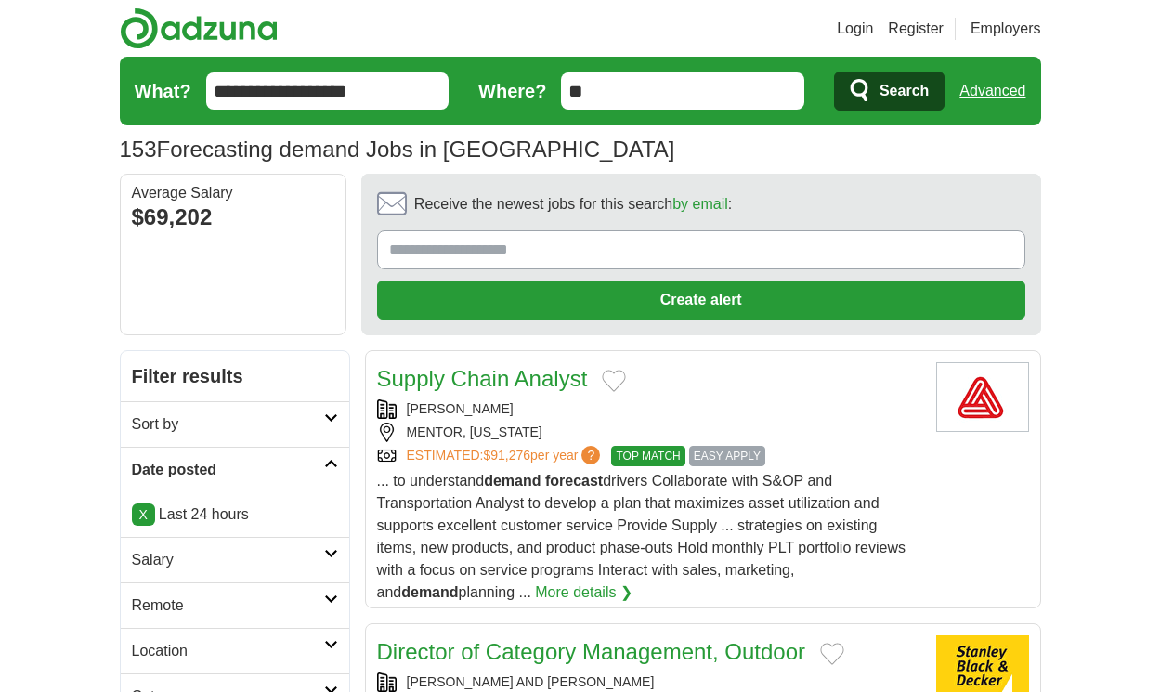
scroll to position [2719, 0]
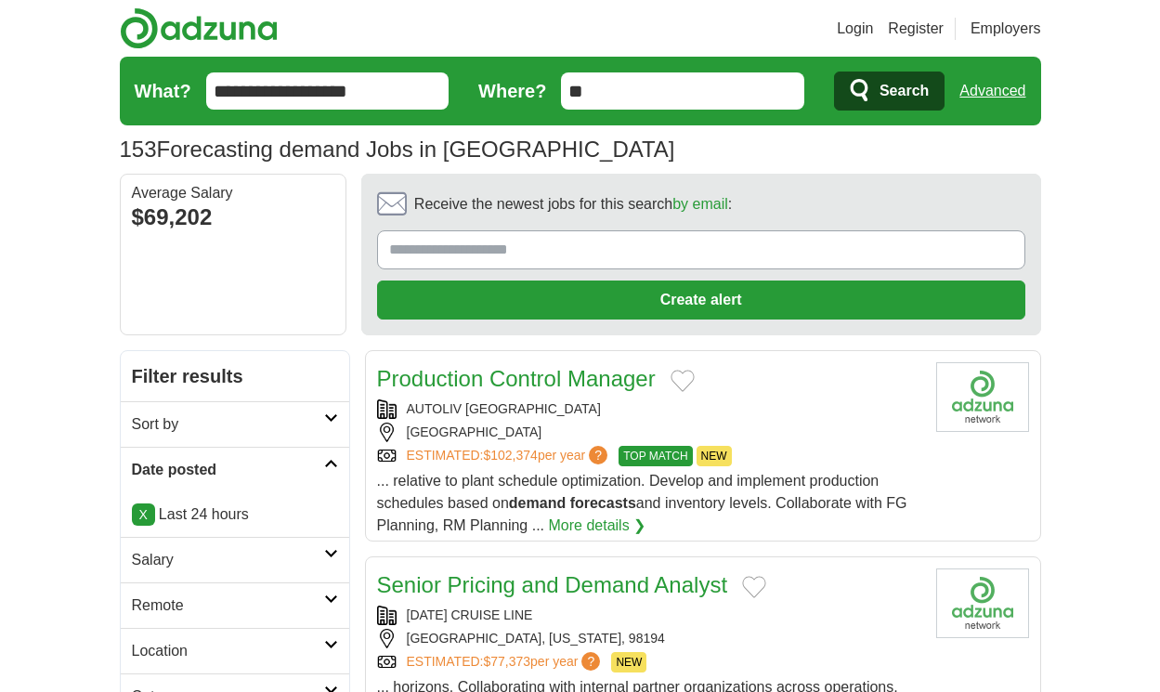
scroll to position [2797, 0]
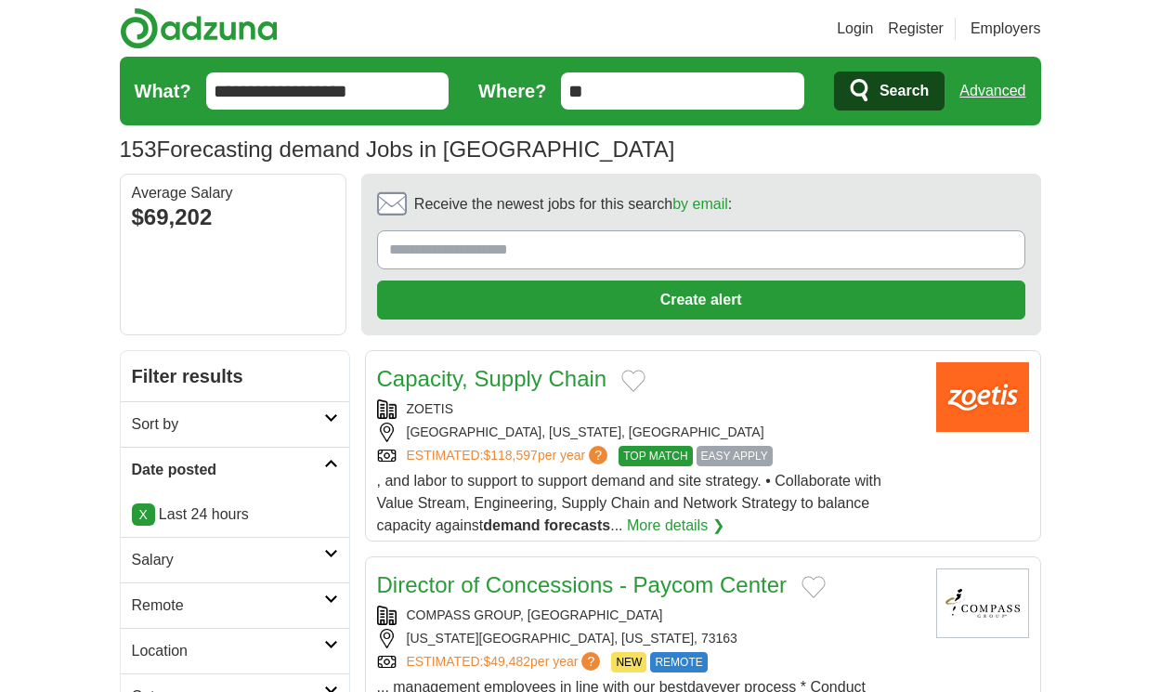
scroll to position [2641, 0]
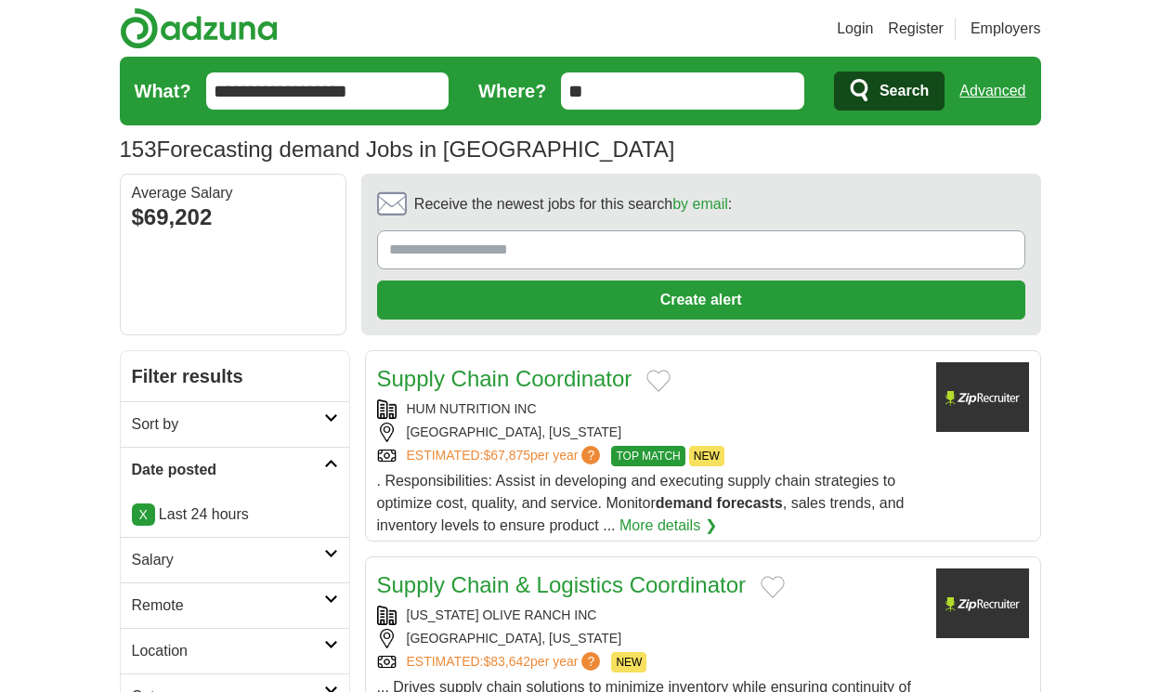
scroll to position [2552, 0]
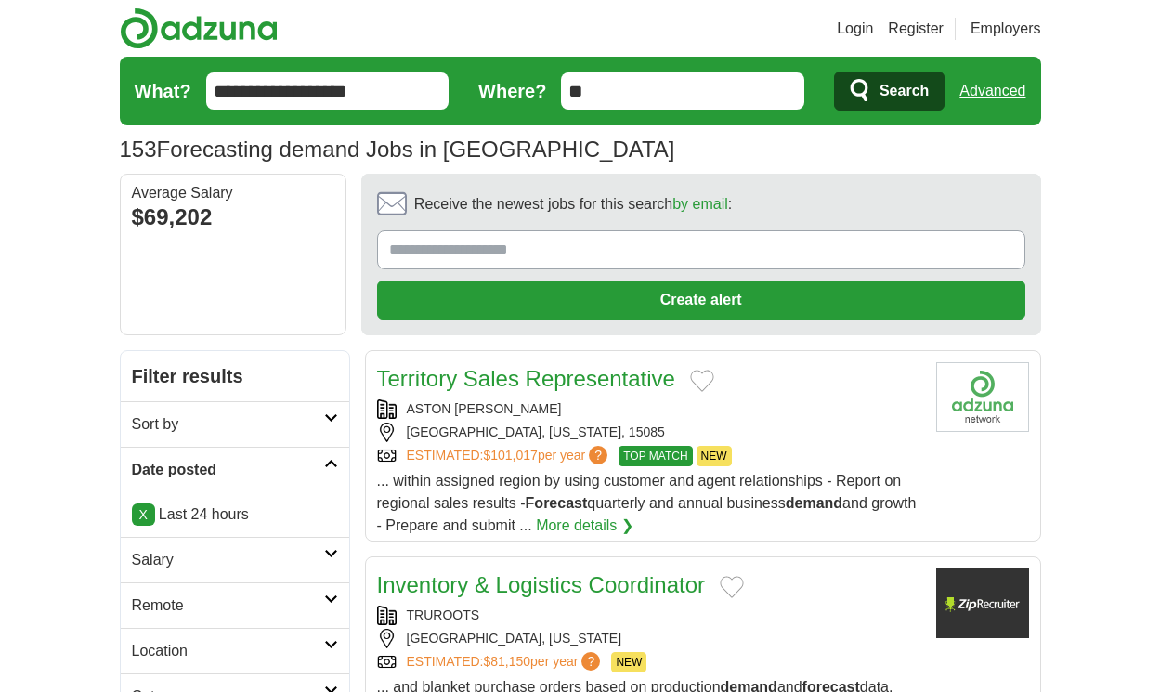
scroll to position [2652, 0]
